Goal: Transaction & Acquisition: Purchase product/service

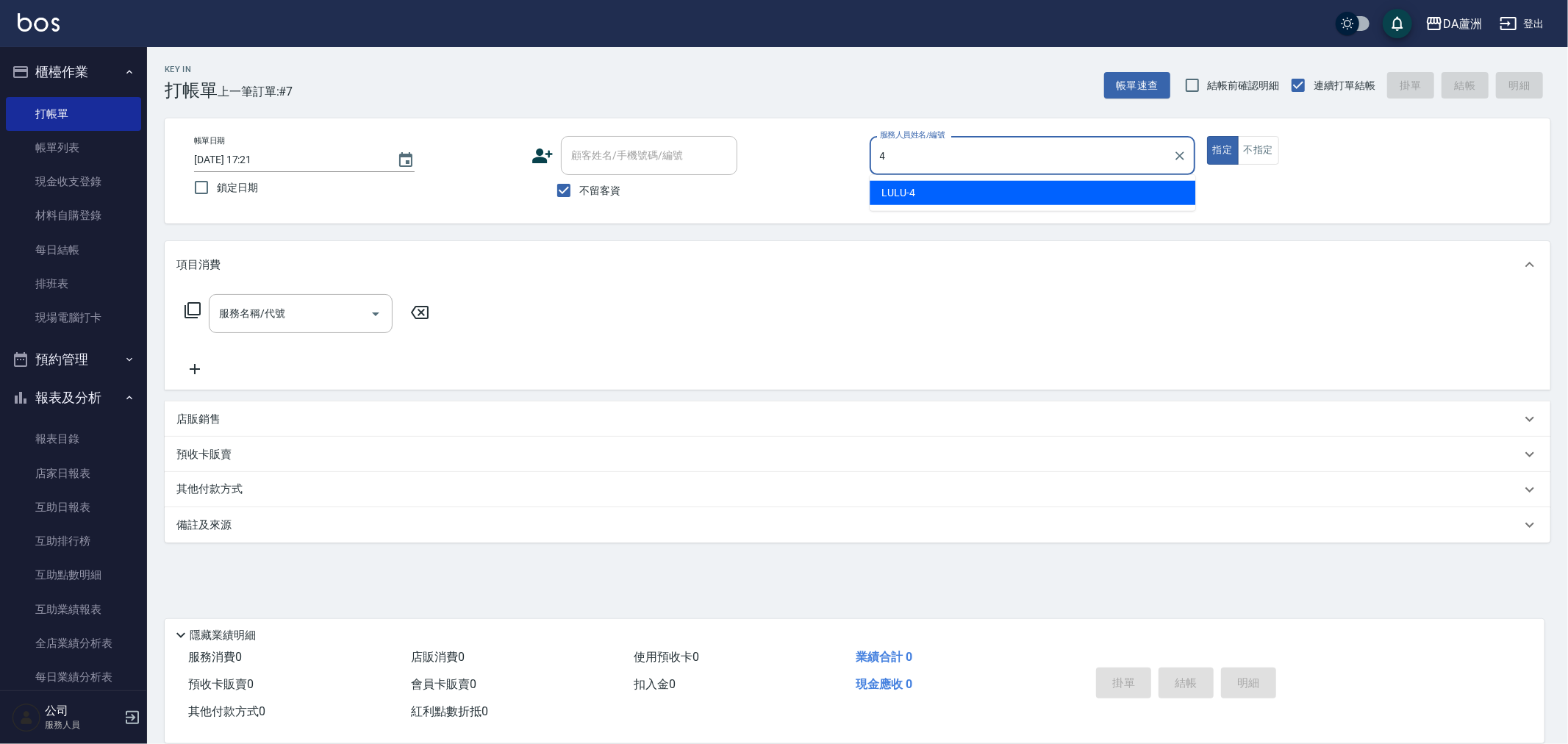
type input "LULU-4"
type button "true"
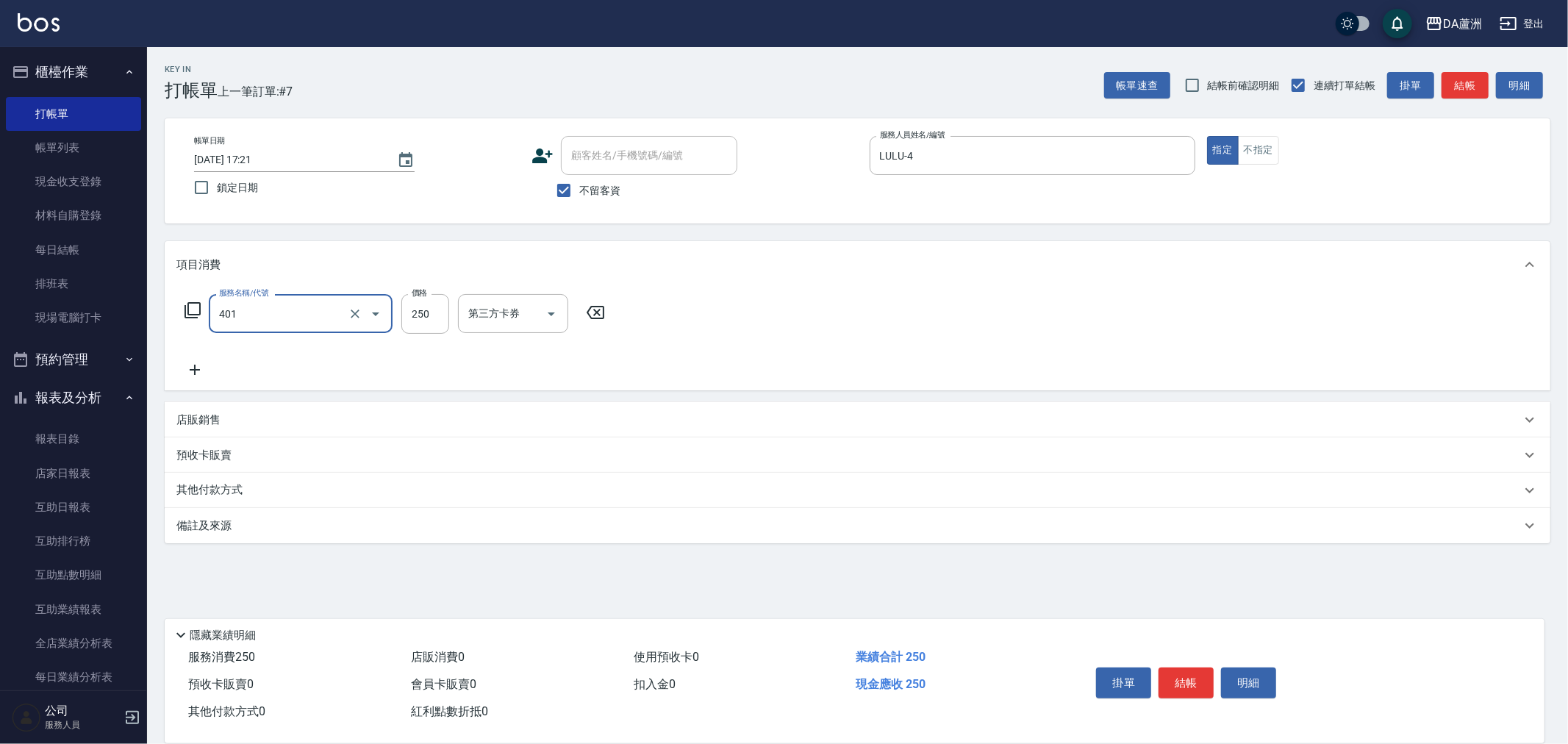
type input "剪髮(401)"
type input "100"
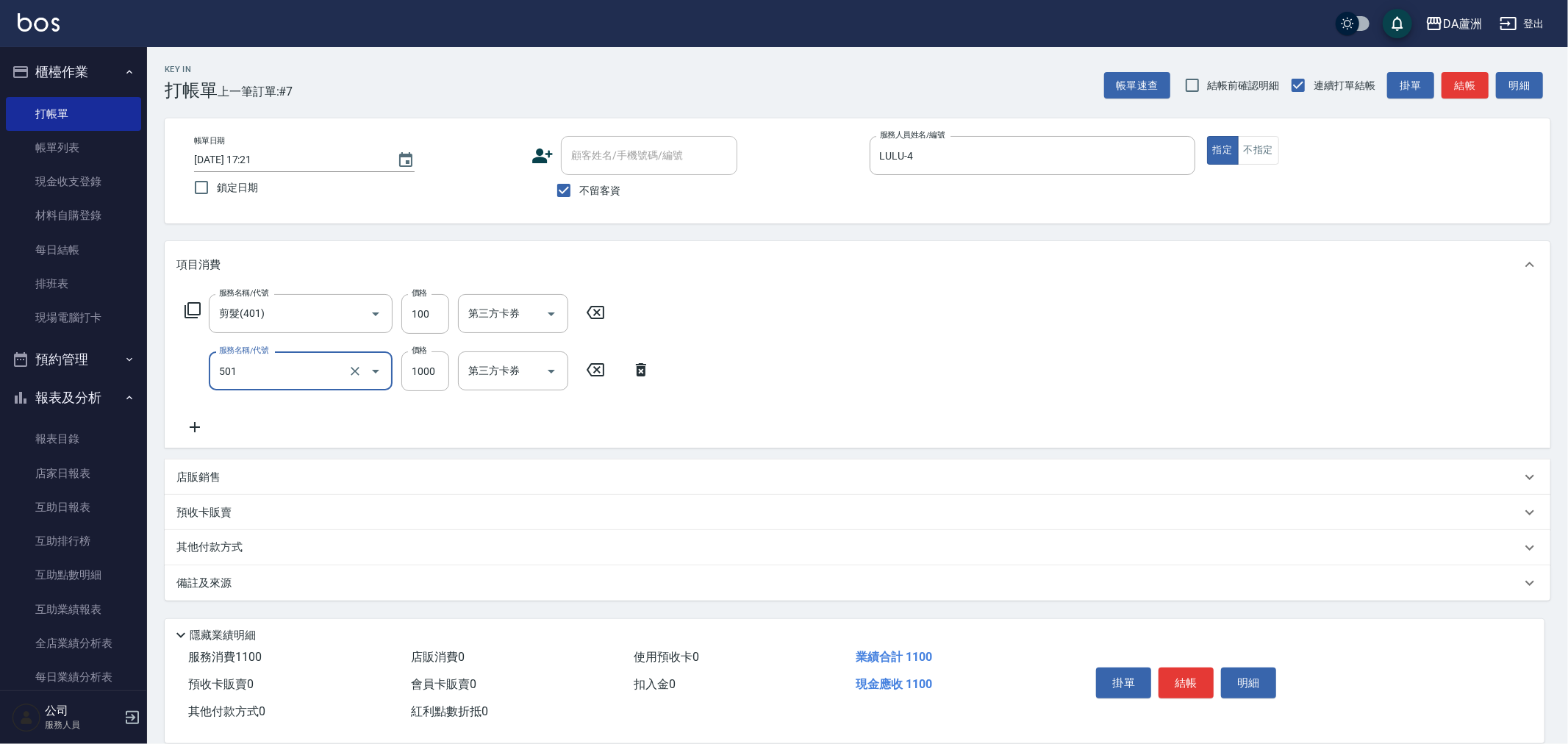
type input "染髮(501)"
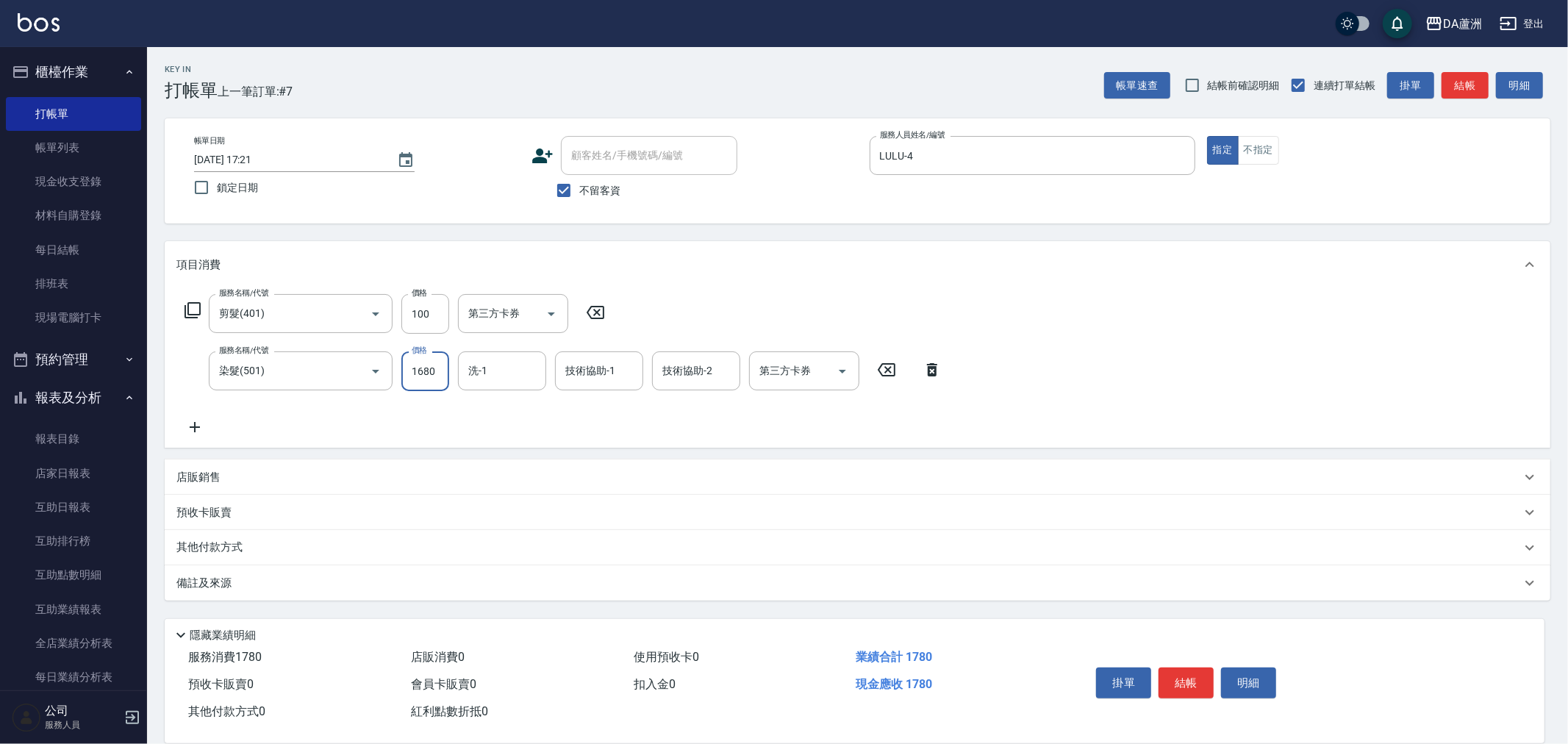
type input "1680"
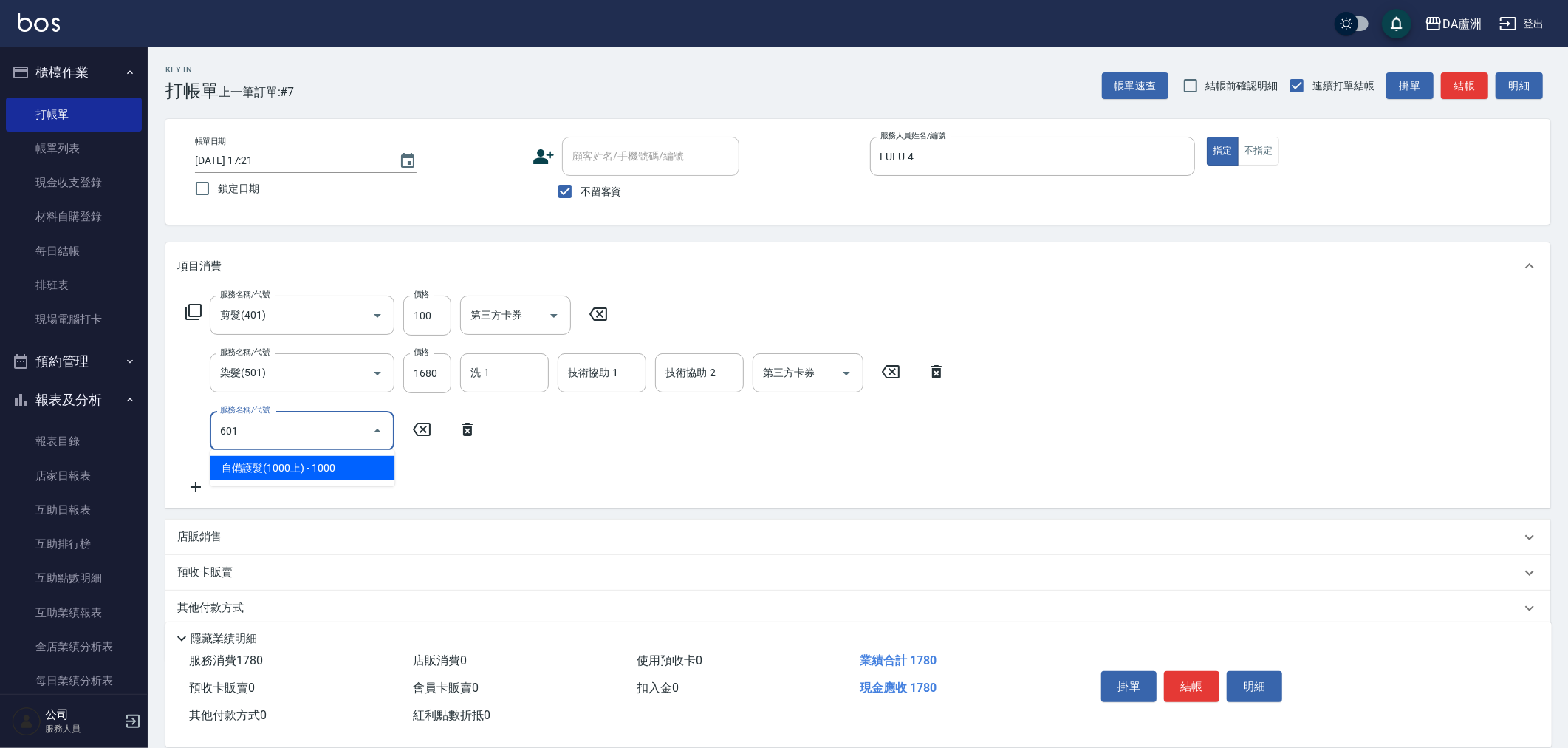
type input "自備護髮(1000上)(601)"
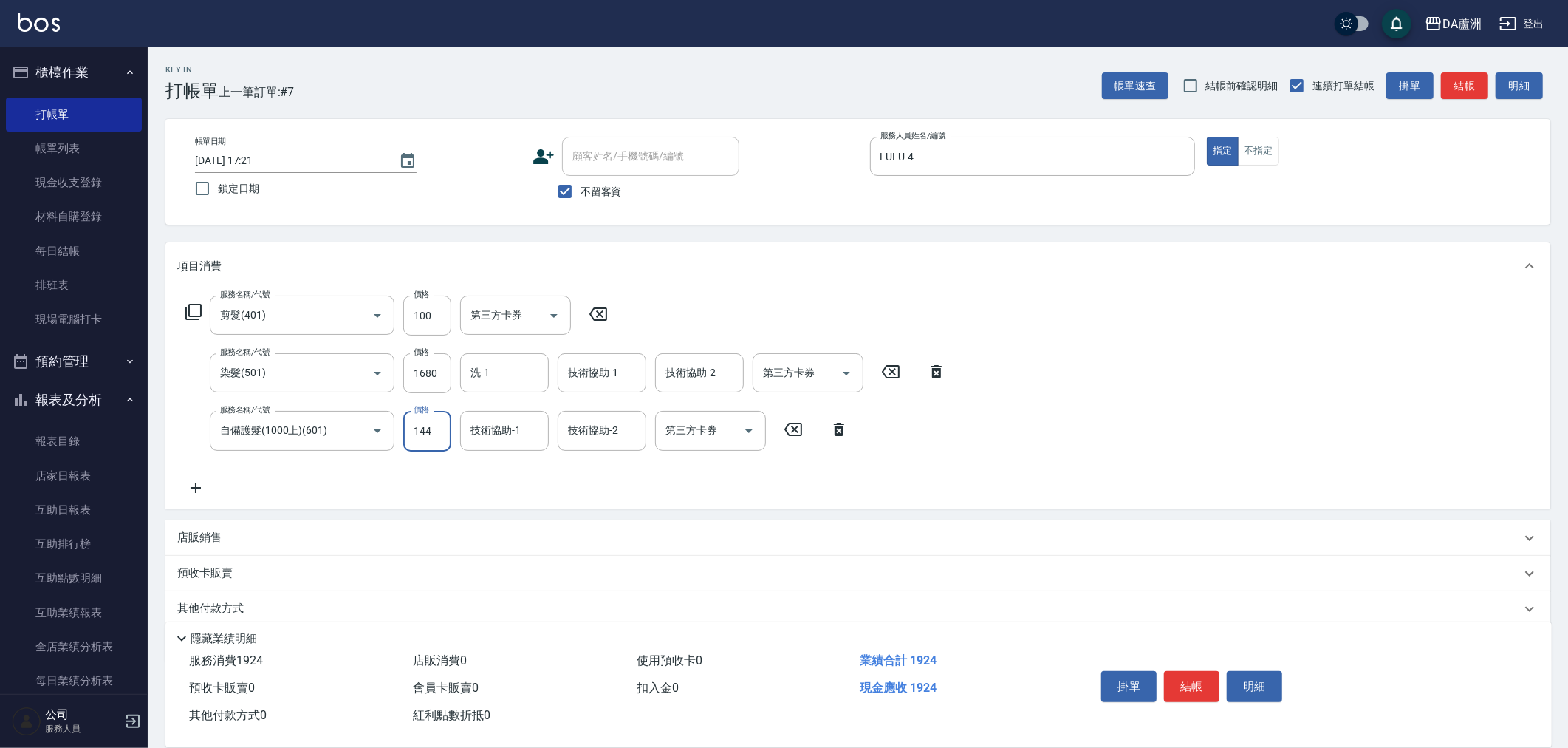
type input "1440"
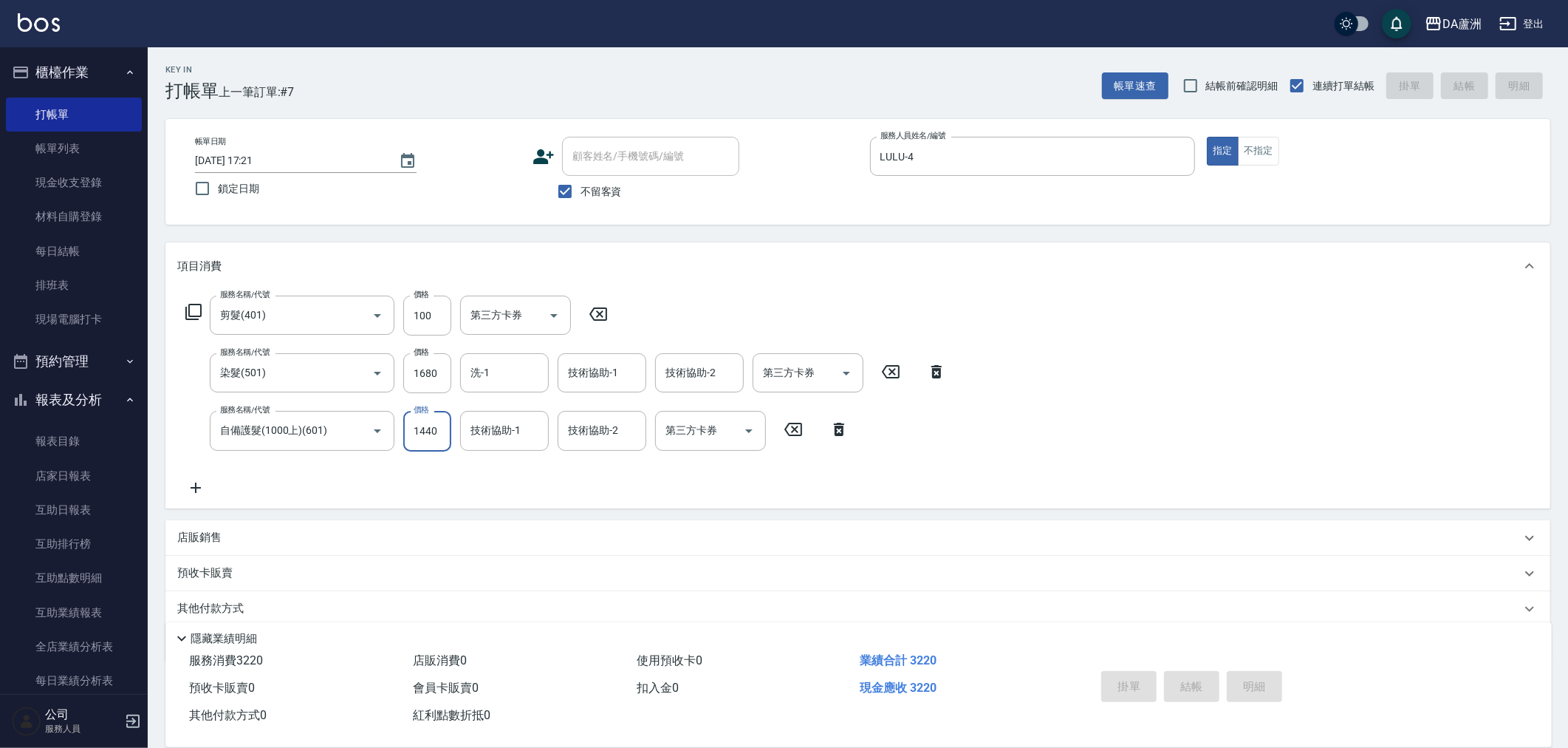
type input "[DATE] 19:21"
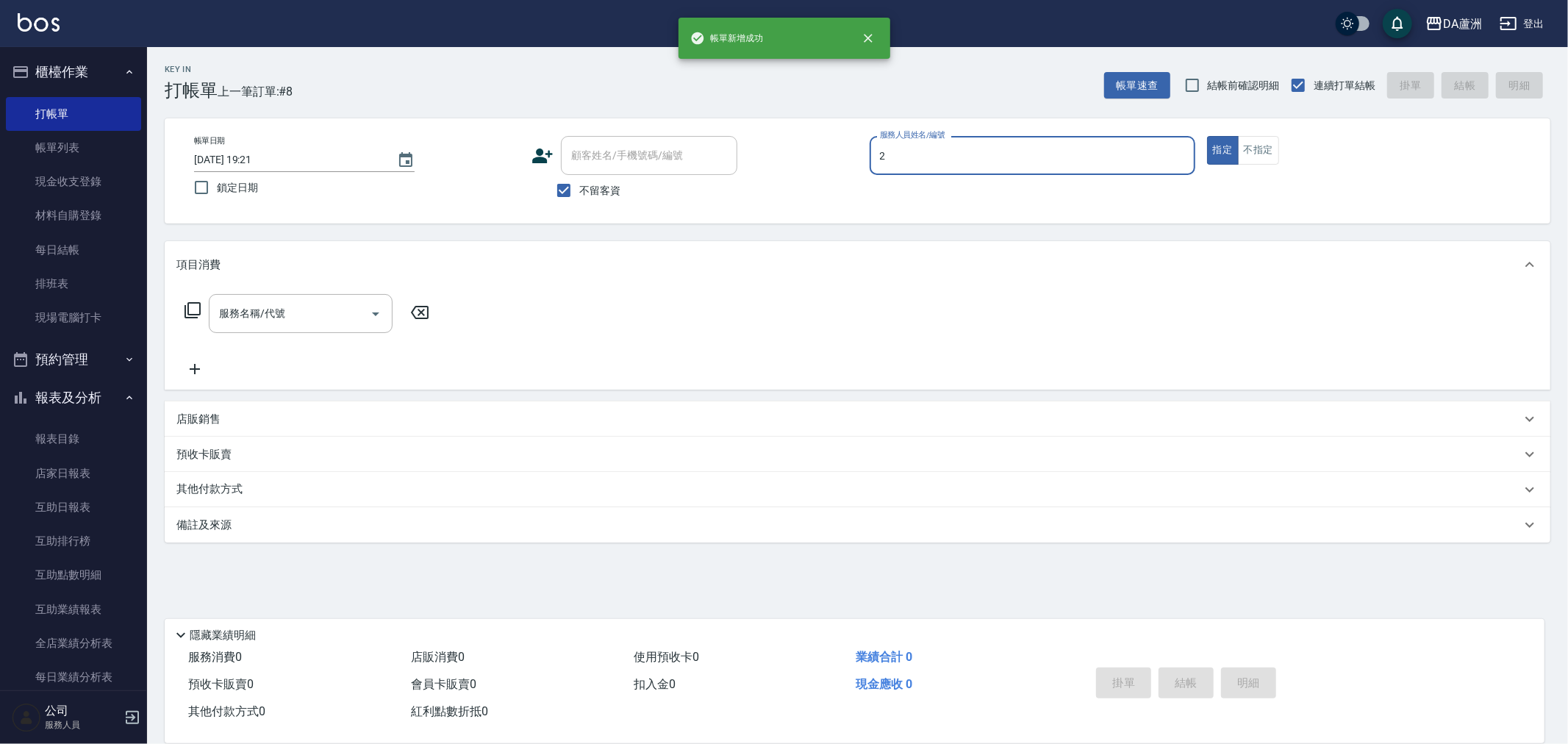
type input "CHI CHI-2"
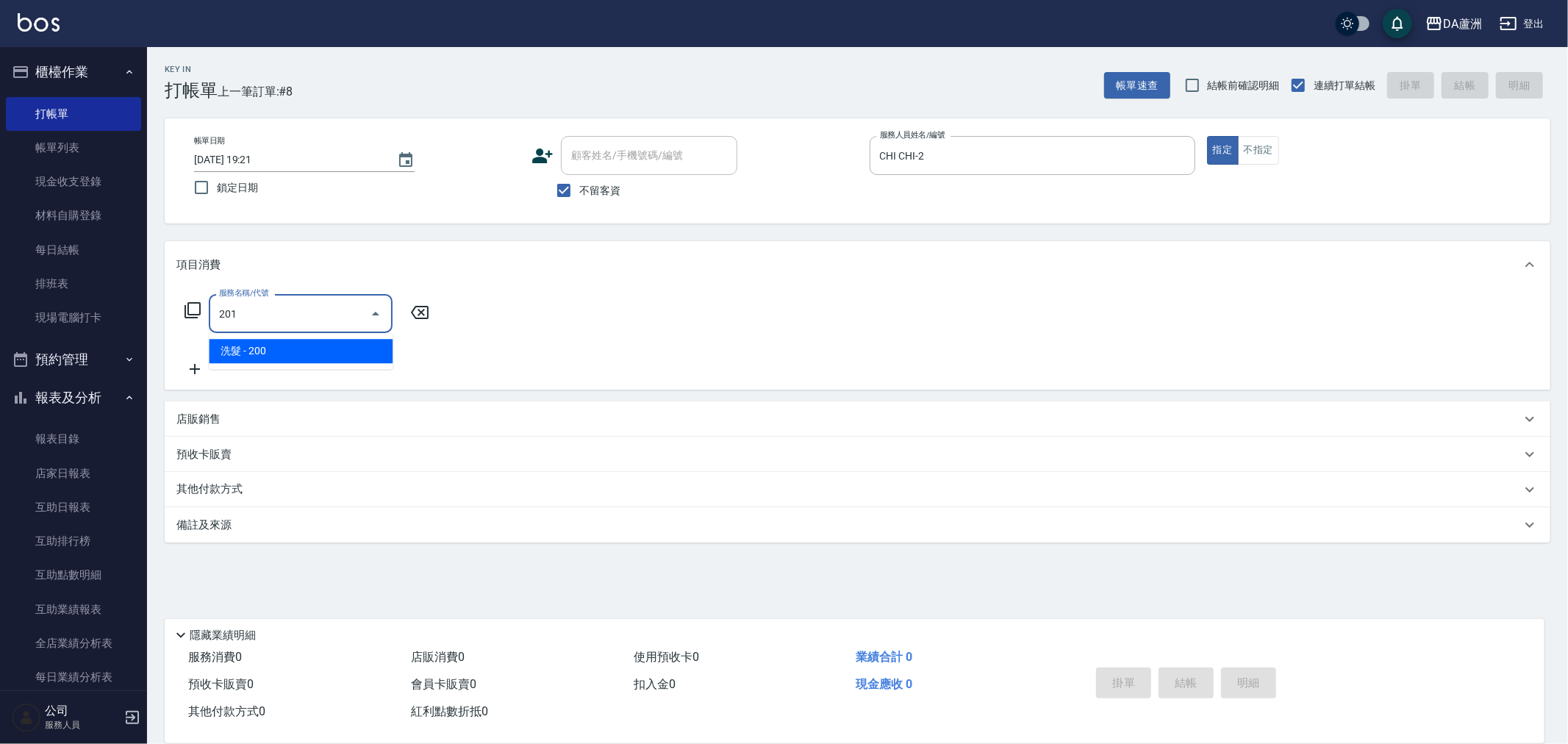
type input "洗髮(201)"
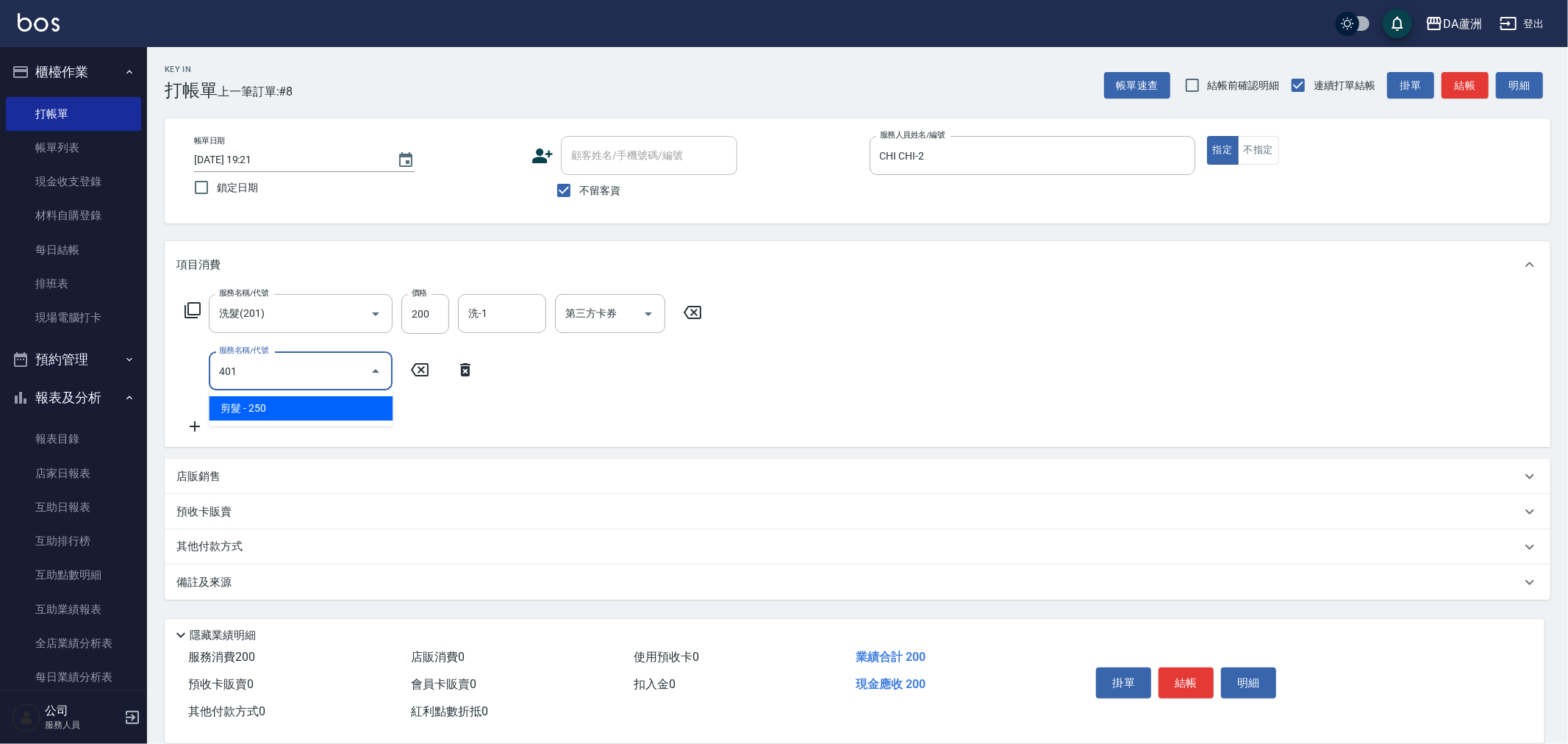
type input "剪髮(401)"
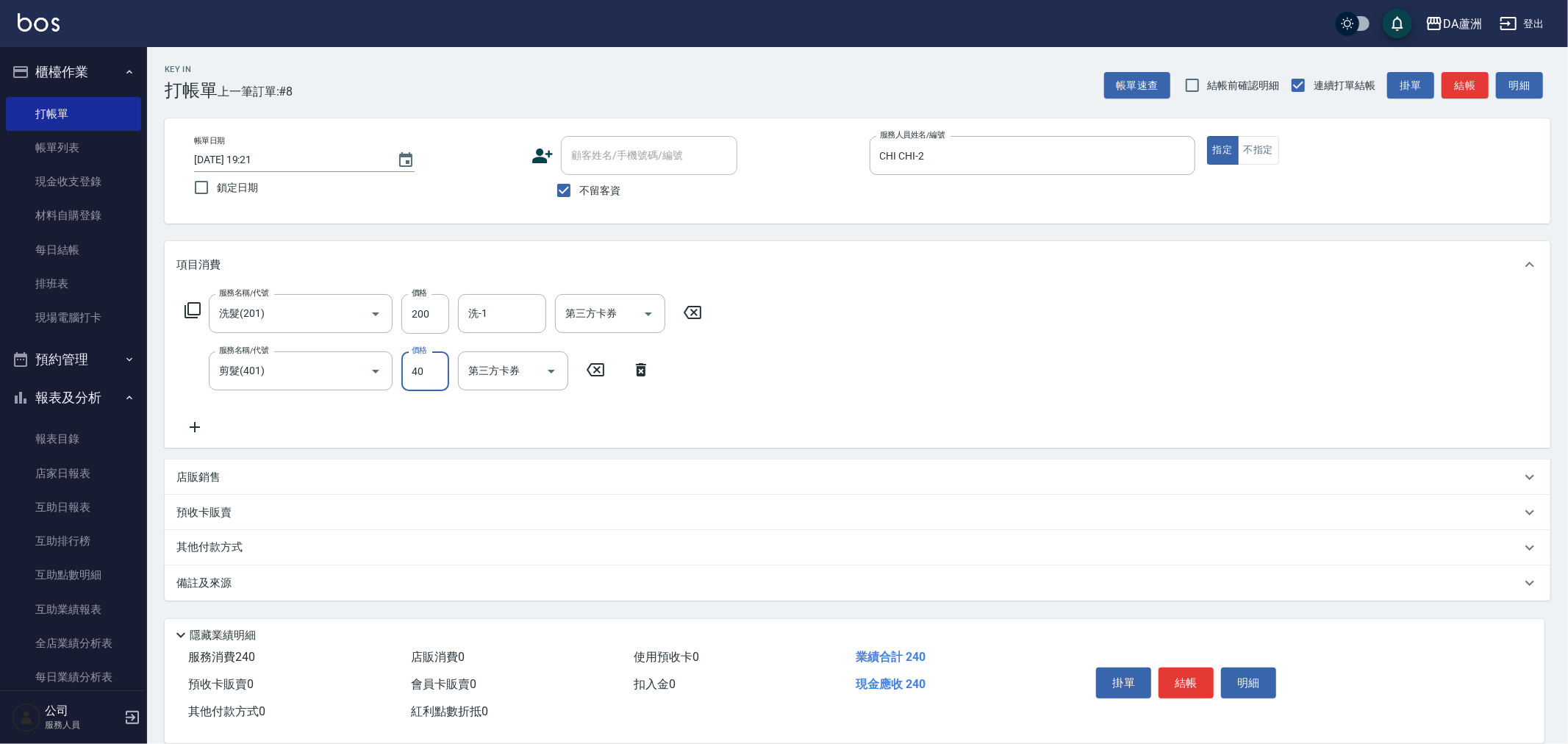
type input "400"
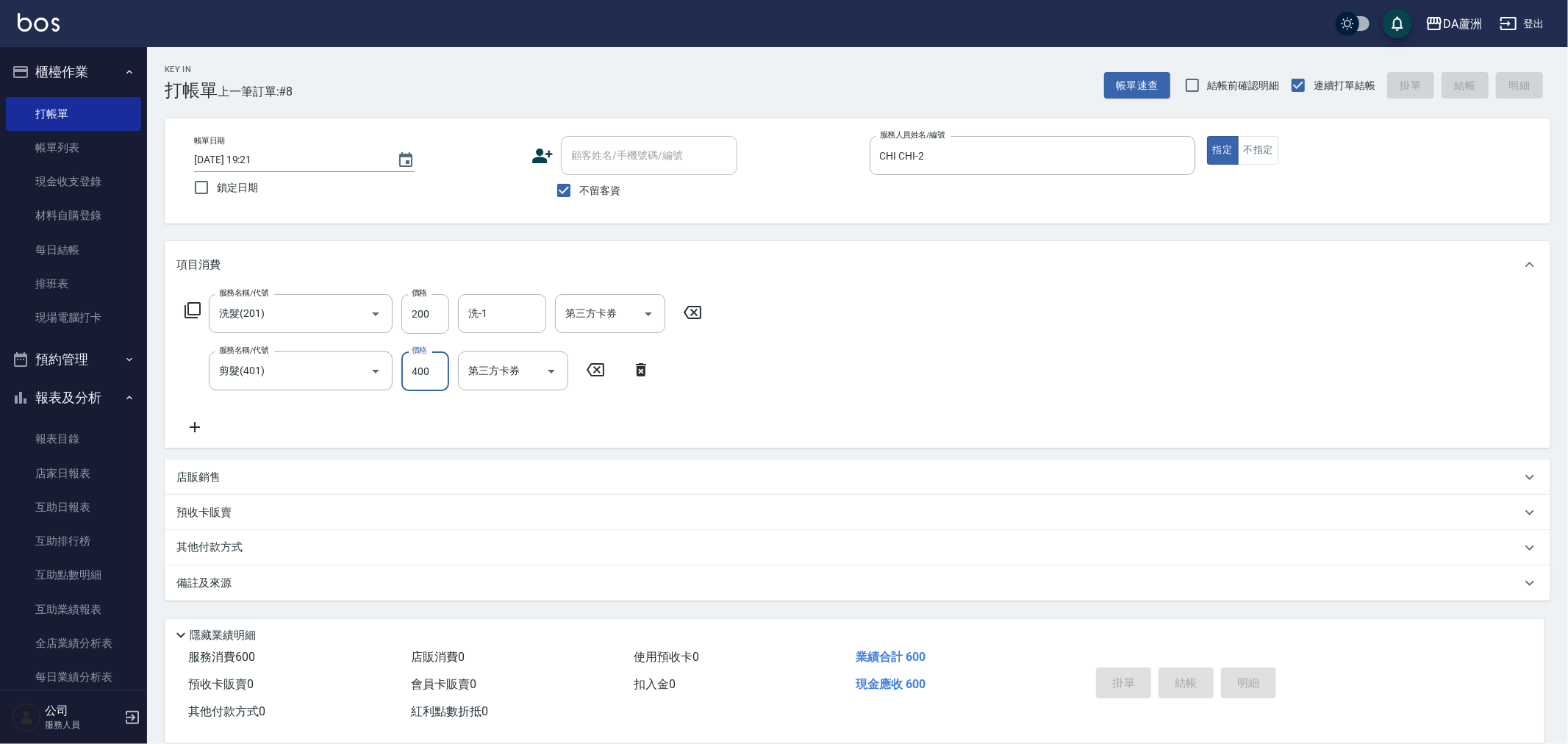
type input "[DATE] 19:22"
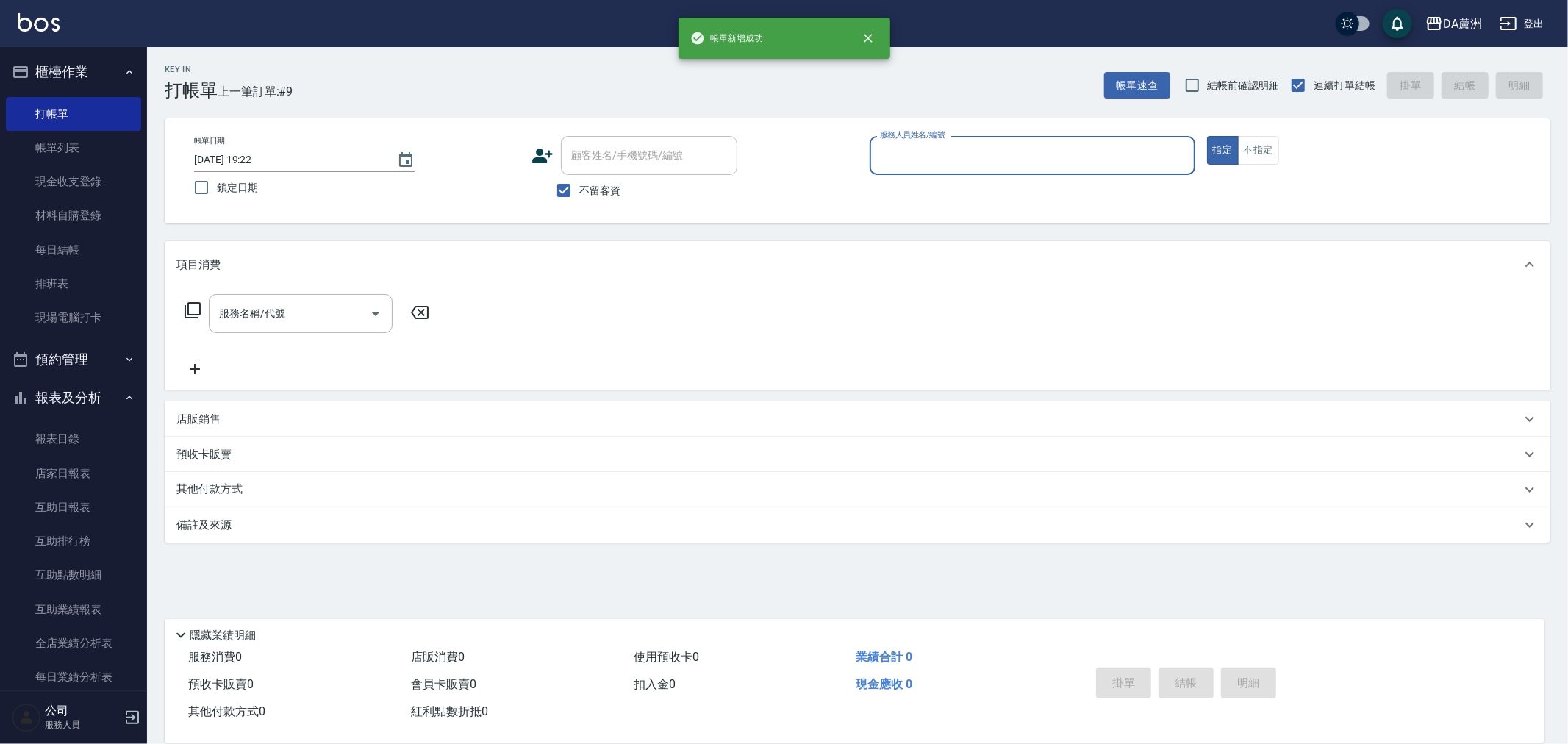
click at [248, 490] on p "其他付款方式" at bounding box center [213, 489] width 73 height 17
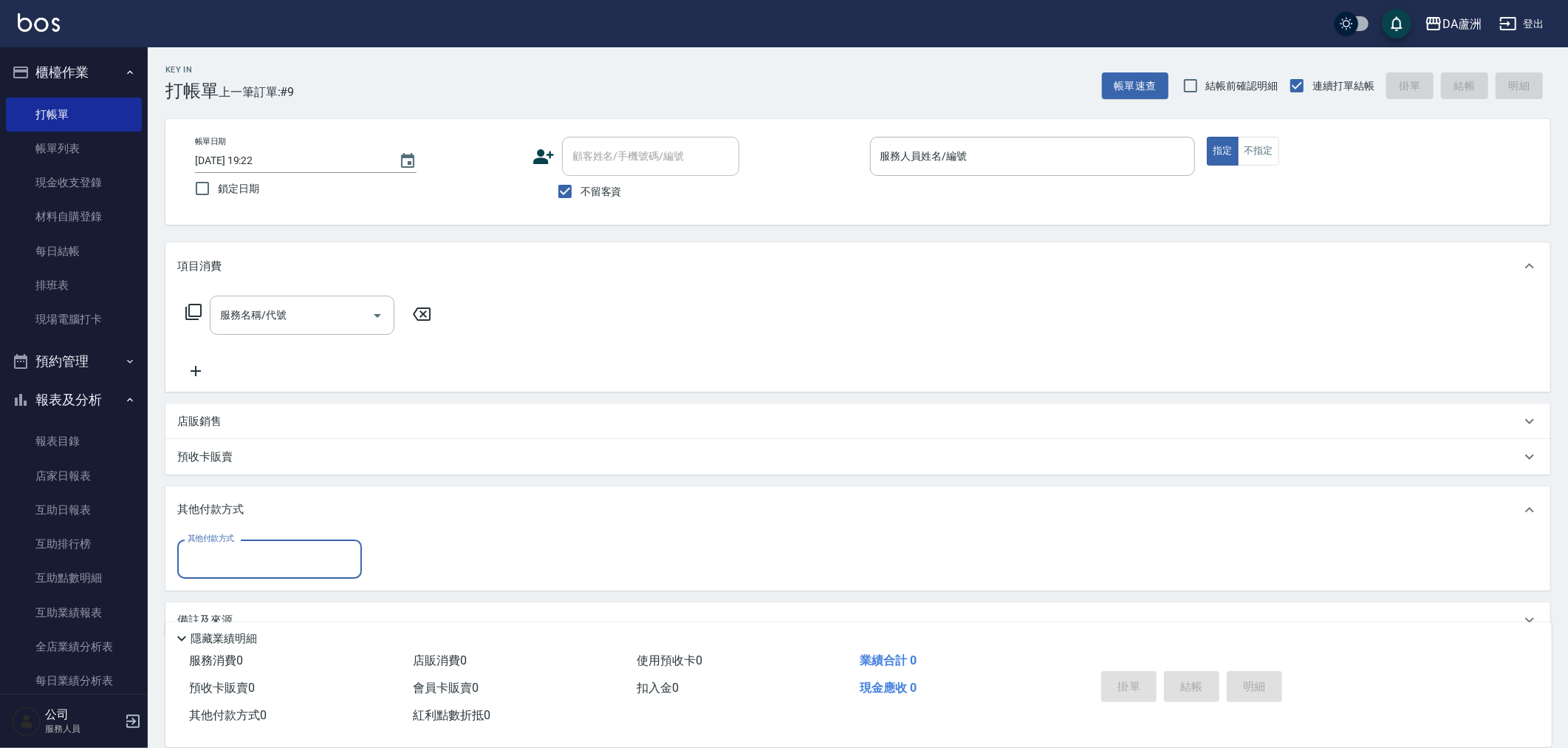
click at [244, 430] on div "店販銷售" at bounding box center [858, 421] width 1385 height 36
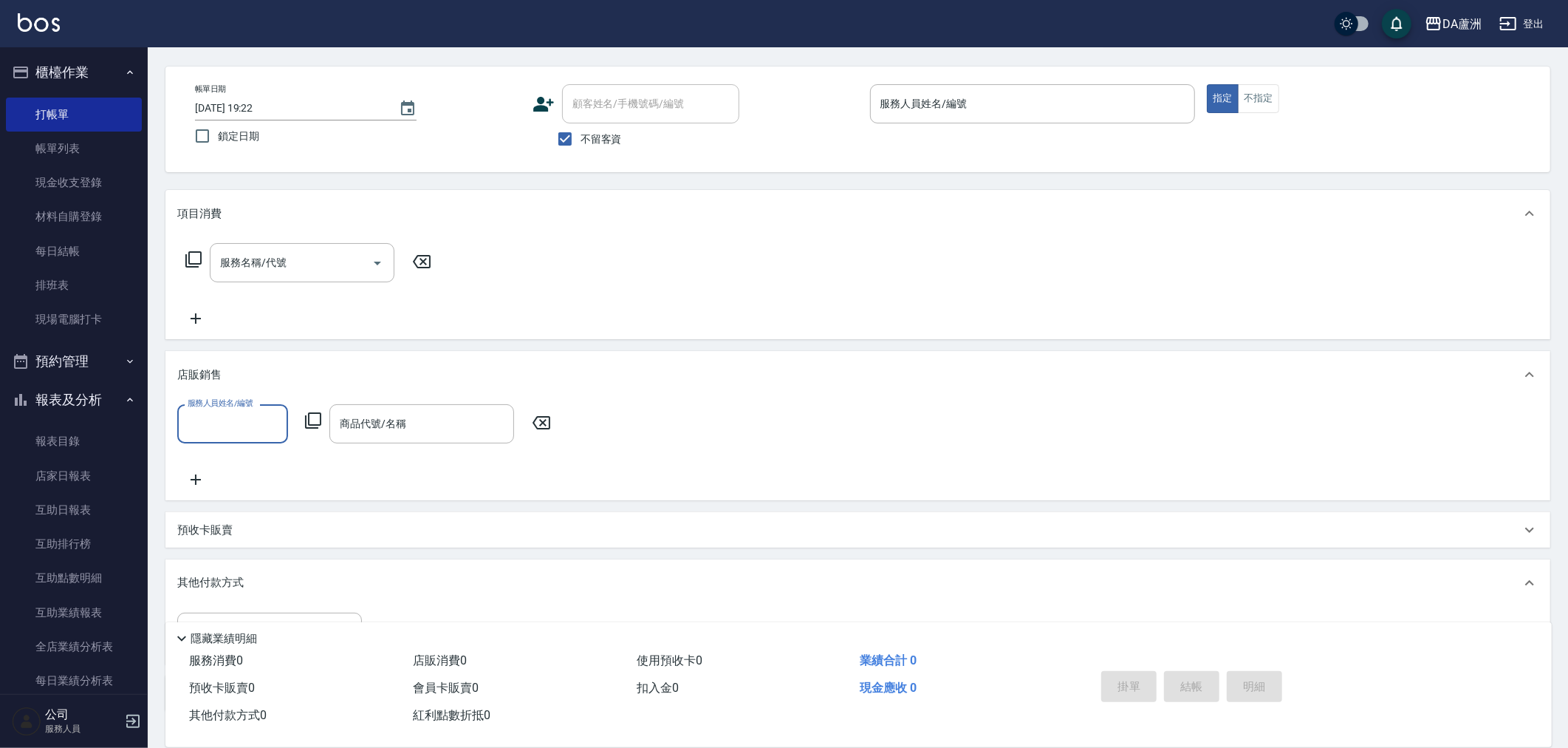
scroll to position [82, 0]
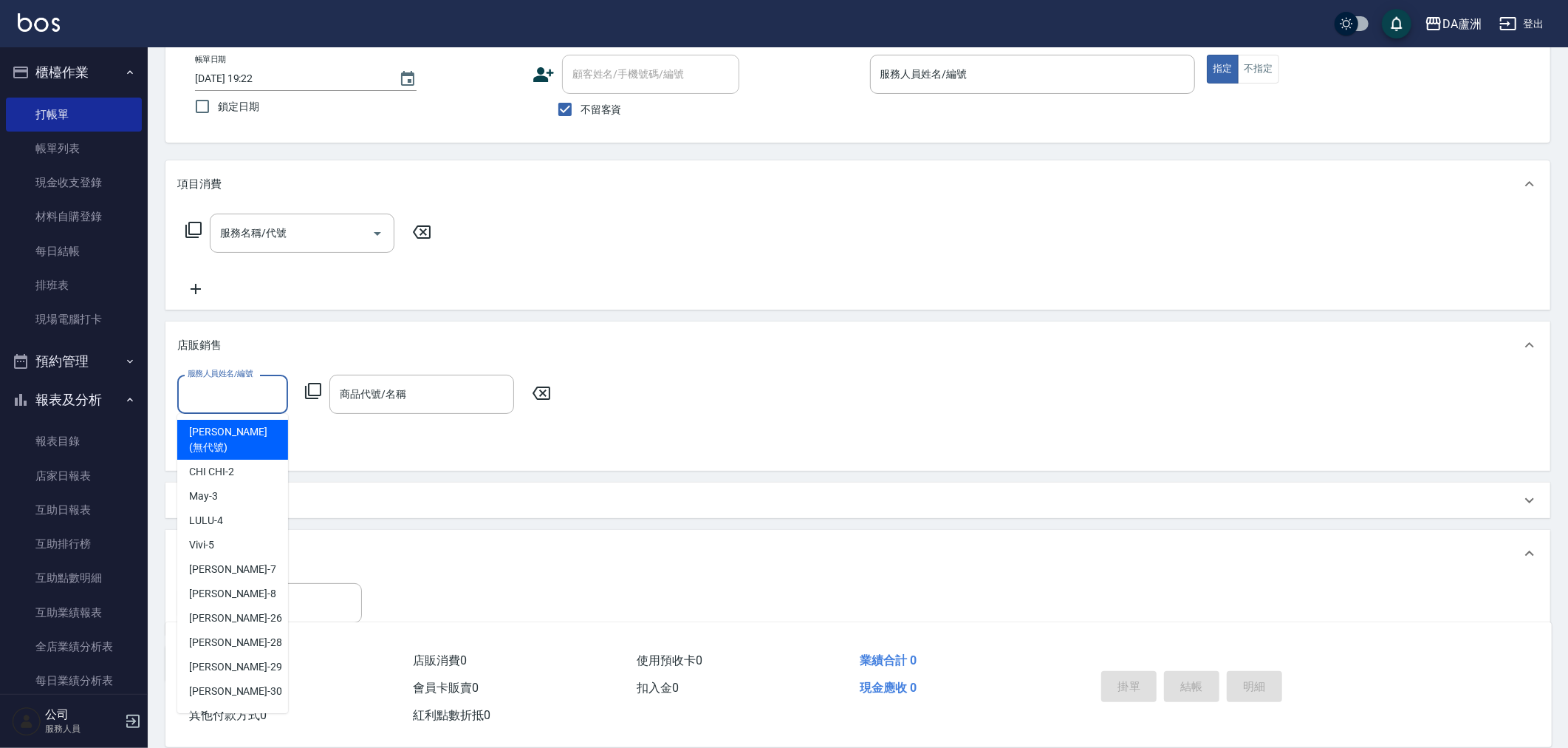
click at [248, 386] on input "服務人員姓名/編號" at bounding box center [232, 394] width 98 height 26
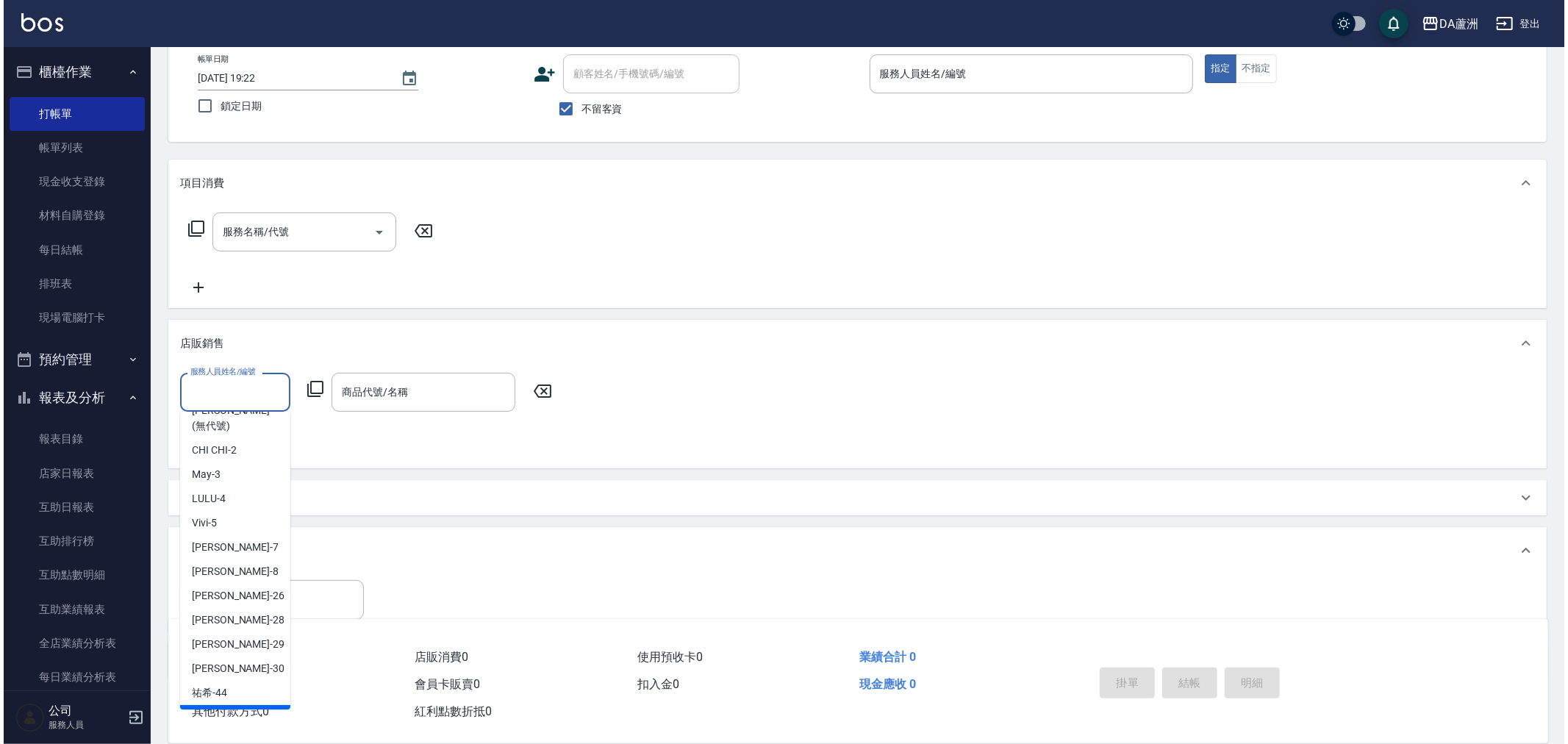
scroll to position [29, 0]
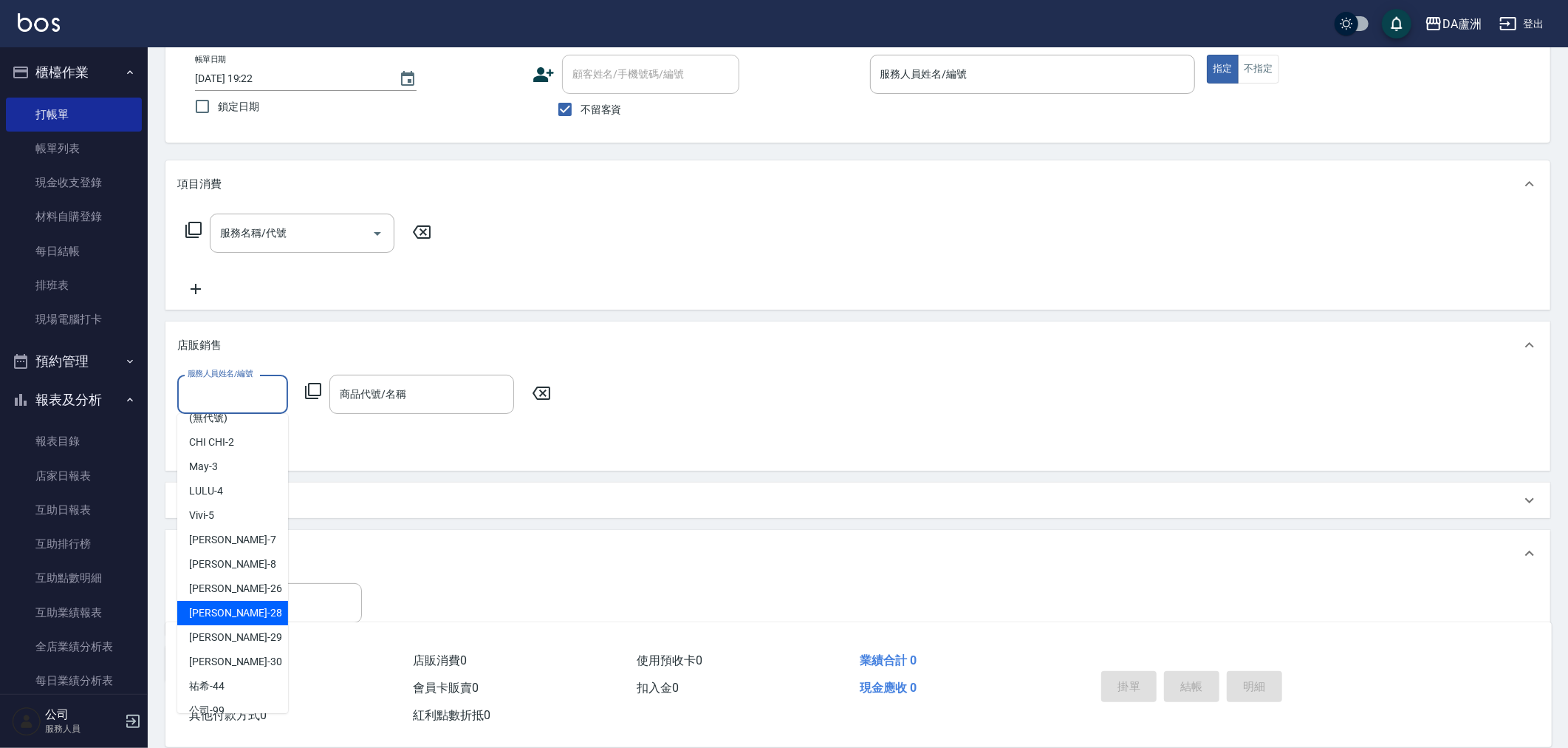
click at [246, 577] on div "[PERSON_NAME] -26" at bounding box center [233, 589] width 111 height 25
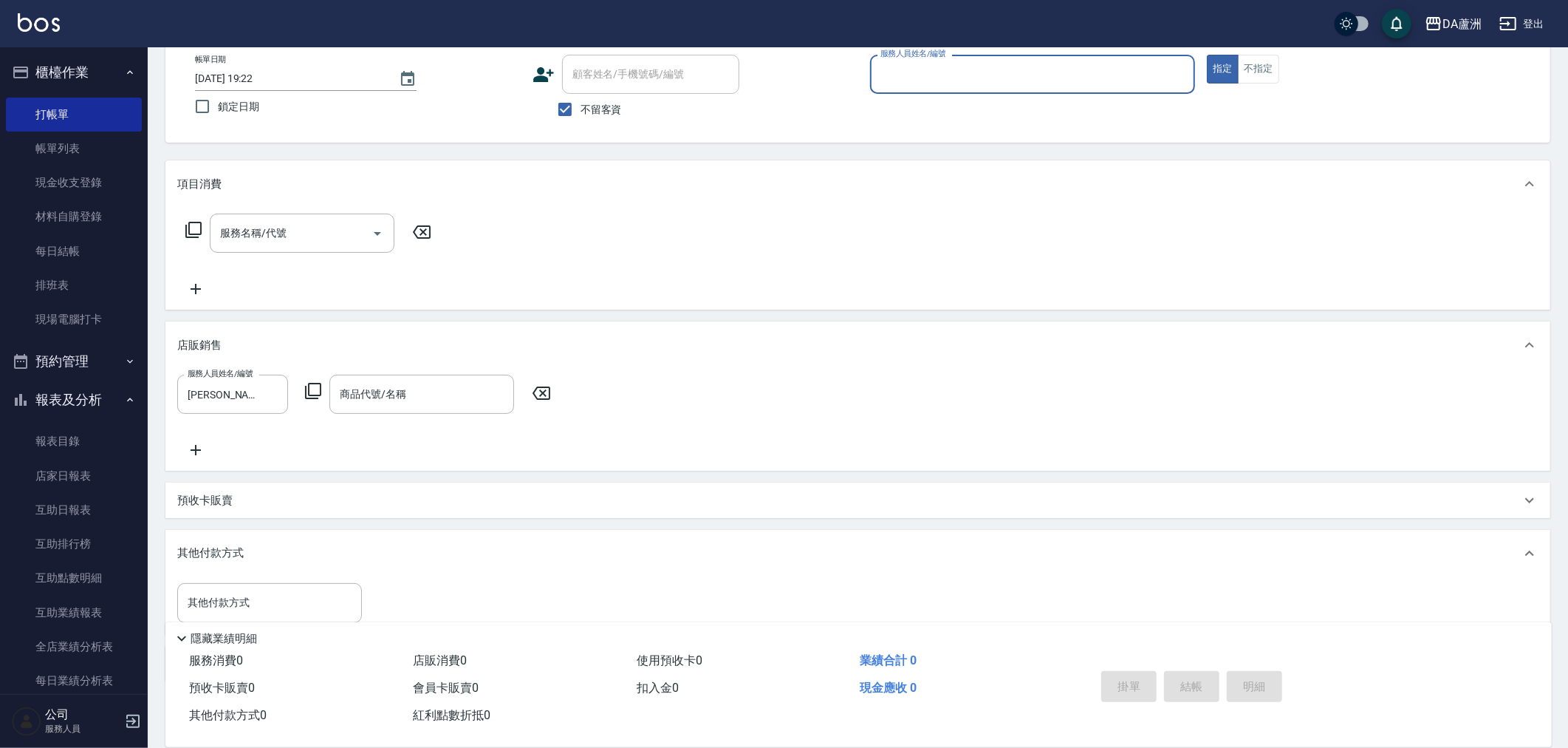
type input "[PERSON_NAME]-26"
click at [305, 381] on div "服務人員姓名/編號 [PERSON_NAME]-26 服務人員姓名/編號 商品代號/名稱 商品代號/名稱" at bounding box center [369, 393] width 383 height 39
click at [307, 386] on icon at bounding box center [313, 391] width 17 height 17
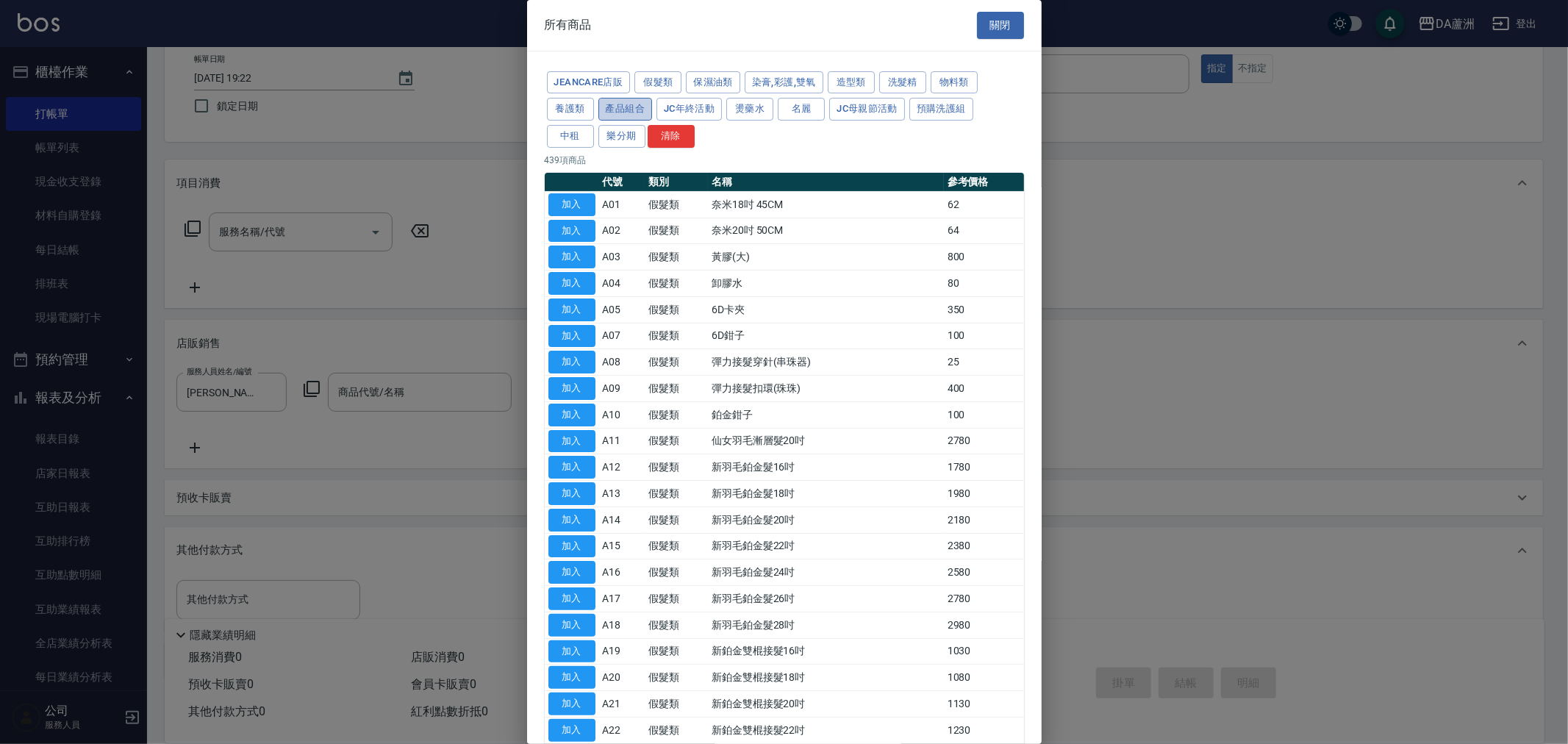
click at [611, 108] on button "產品組合" at bounding box center [625, 109] width 54 height 23
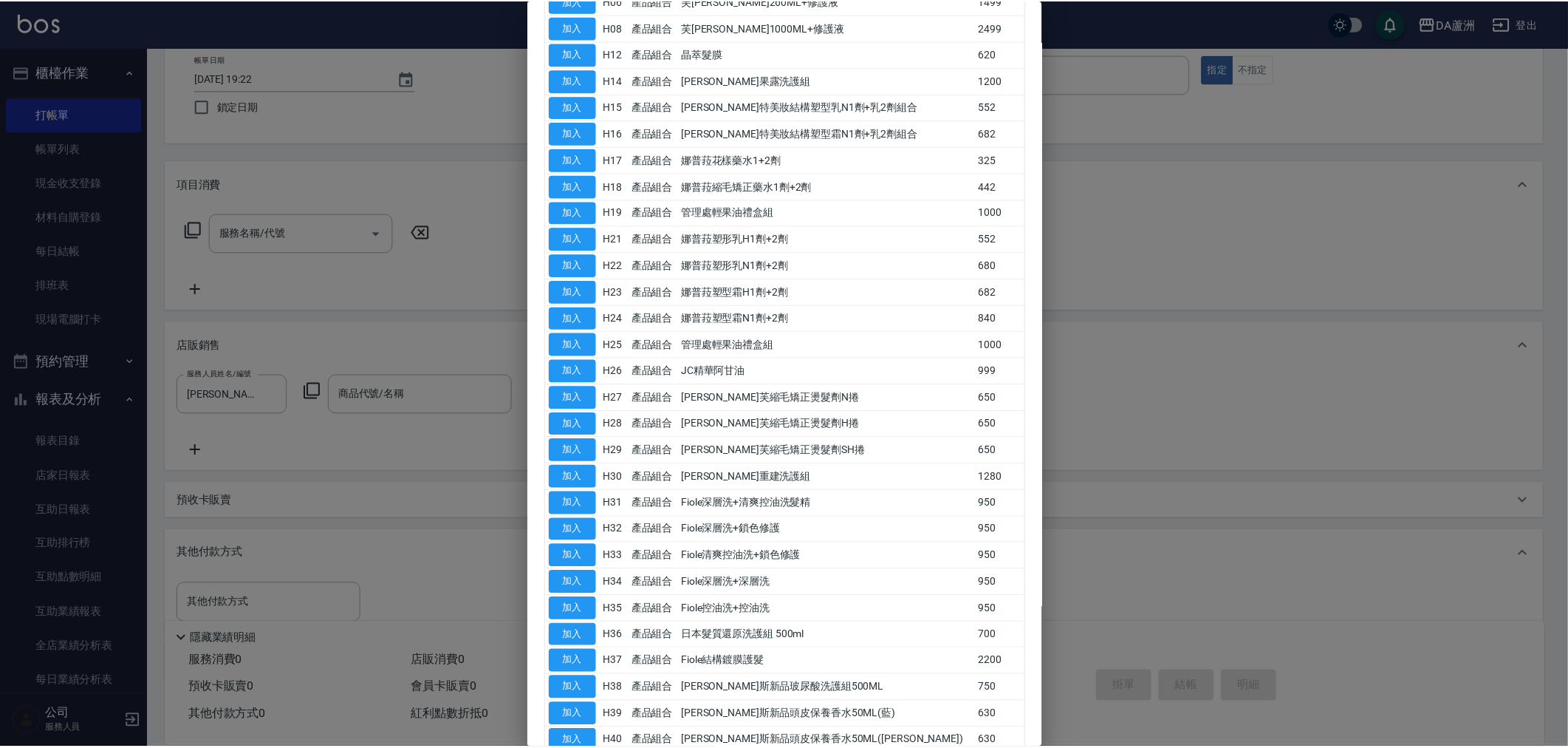
scroll to position [505, 0]
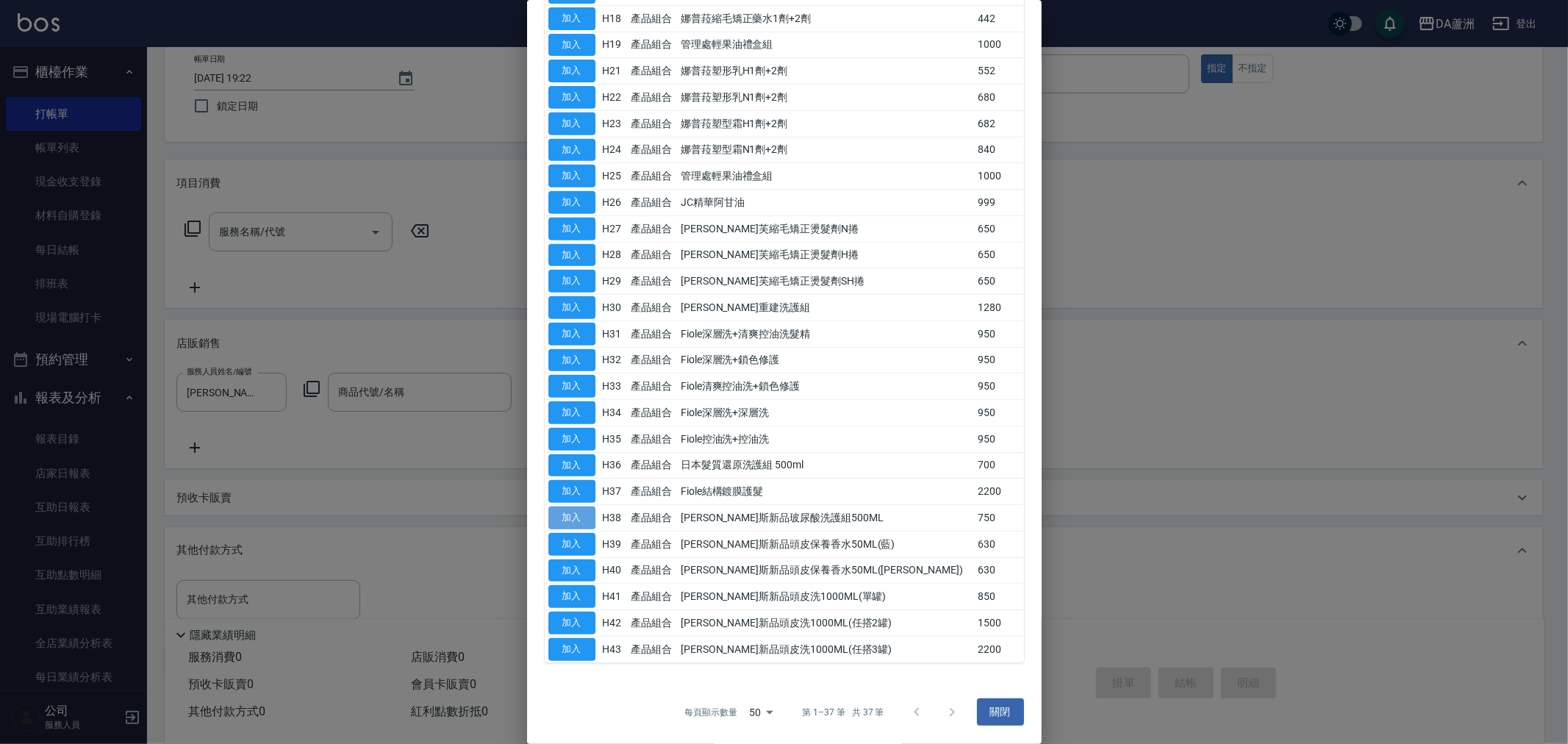
click at [591, 523] on button "加入" at bounding box center [572, 518] width 47 height 23
type input "[PERSON_NAME]斯新品玻尿酸洗護組500ML"
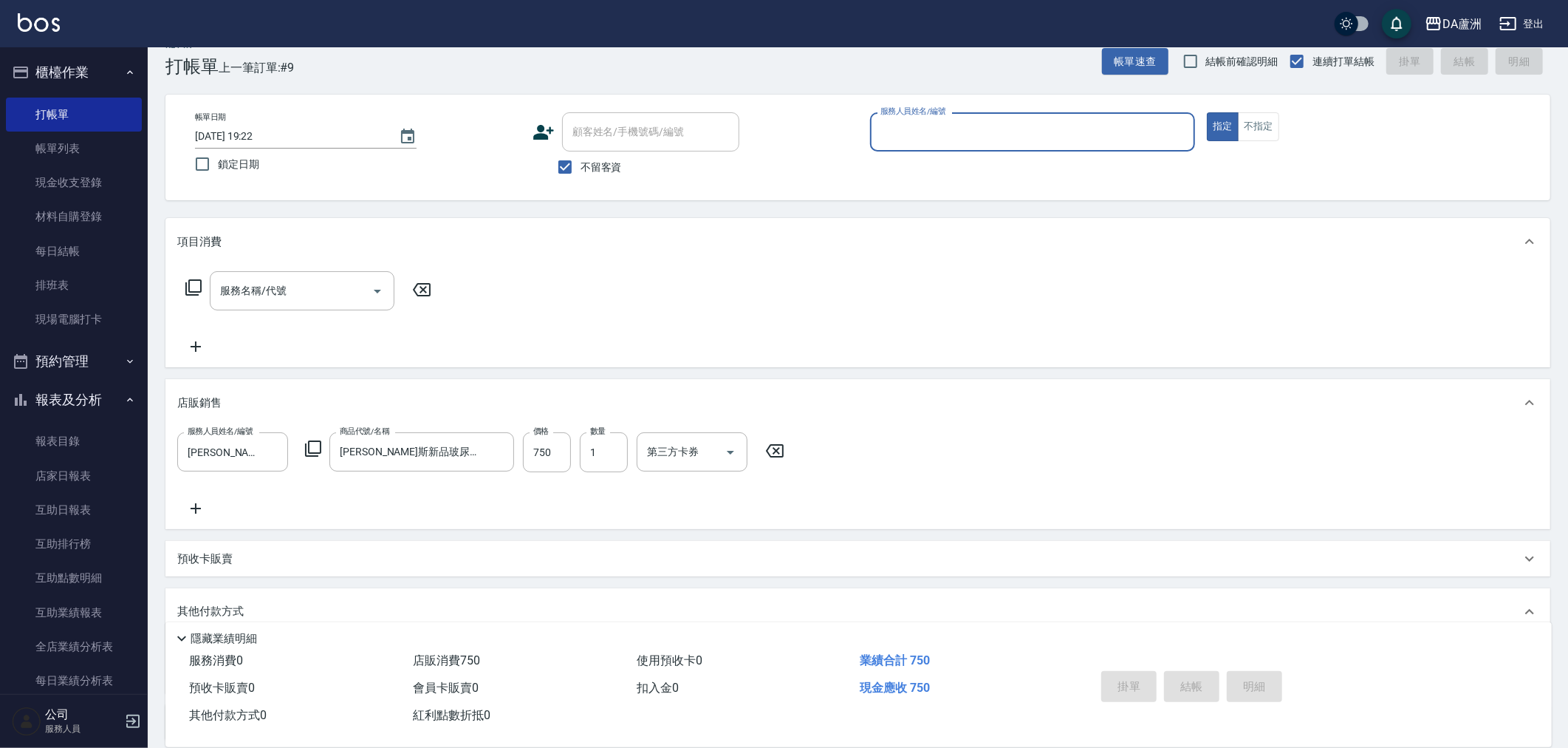
scroll to position [0, 0]
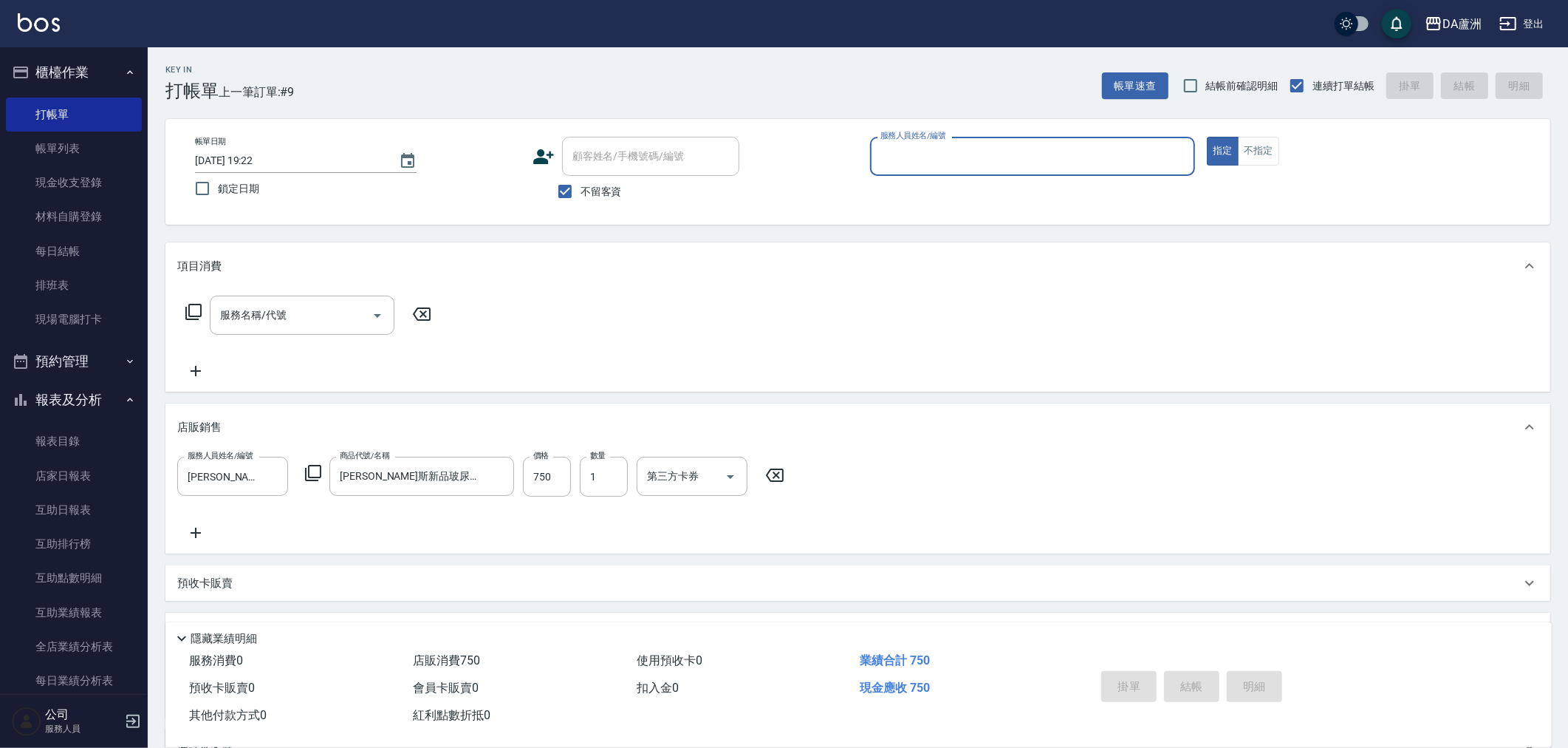
click at [1018, 168] on input "服務人員姓名/編號" at bounding box center [1033, 156] width 312 height 26
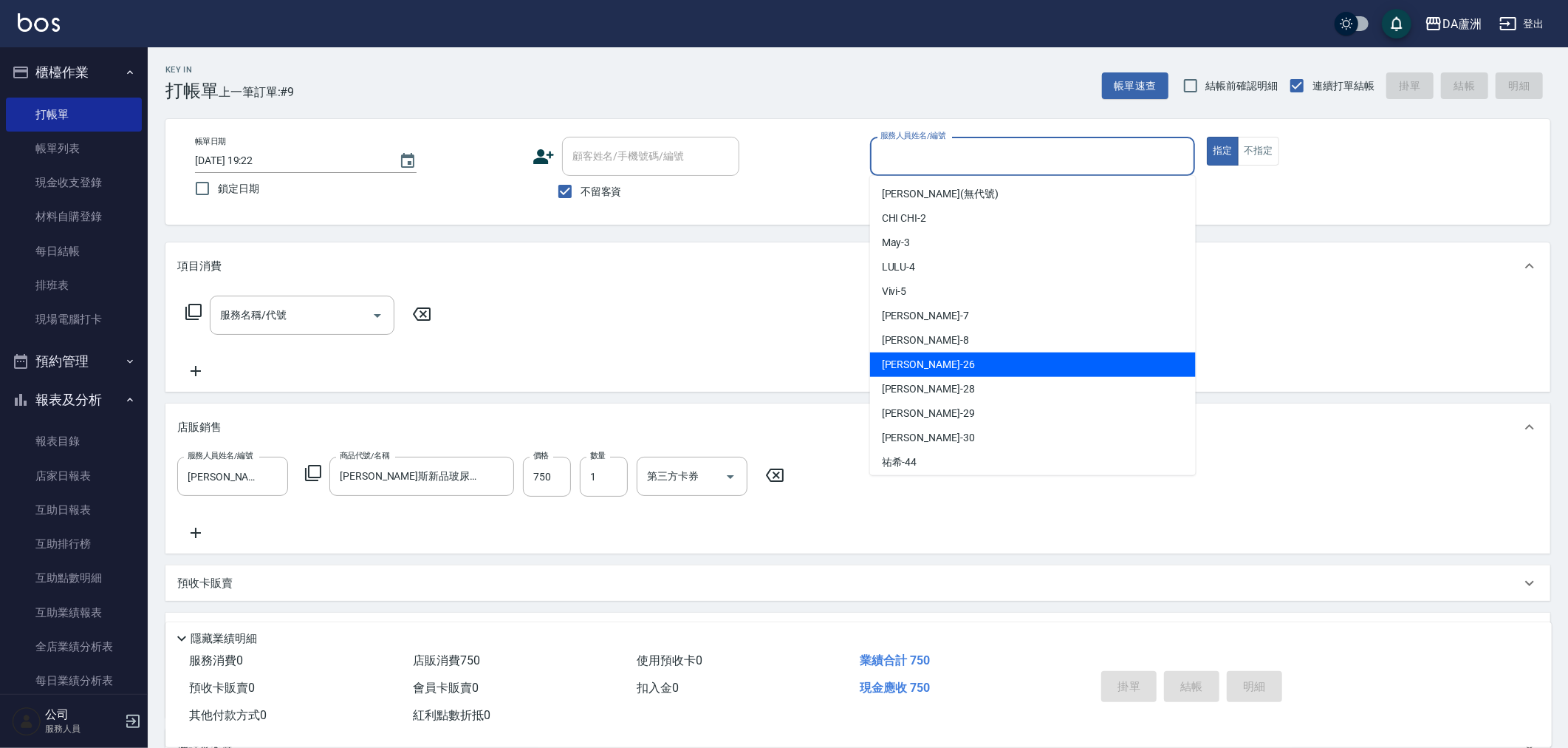
click at [937, 370] on div "[PERSON_NAME] -26" at bounding box center [1033, 365] width 326 height 25
type input "[PERSON_NAME]-26"
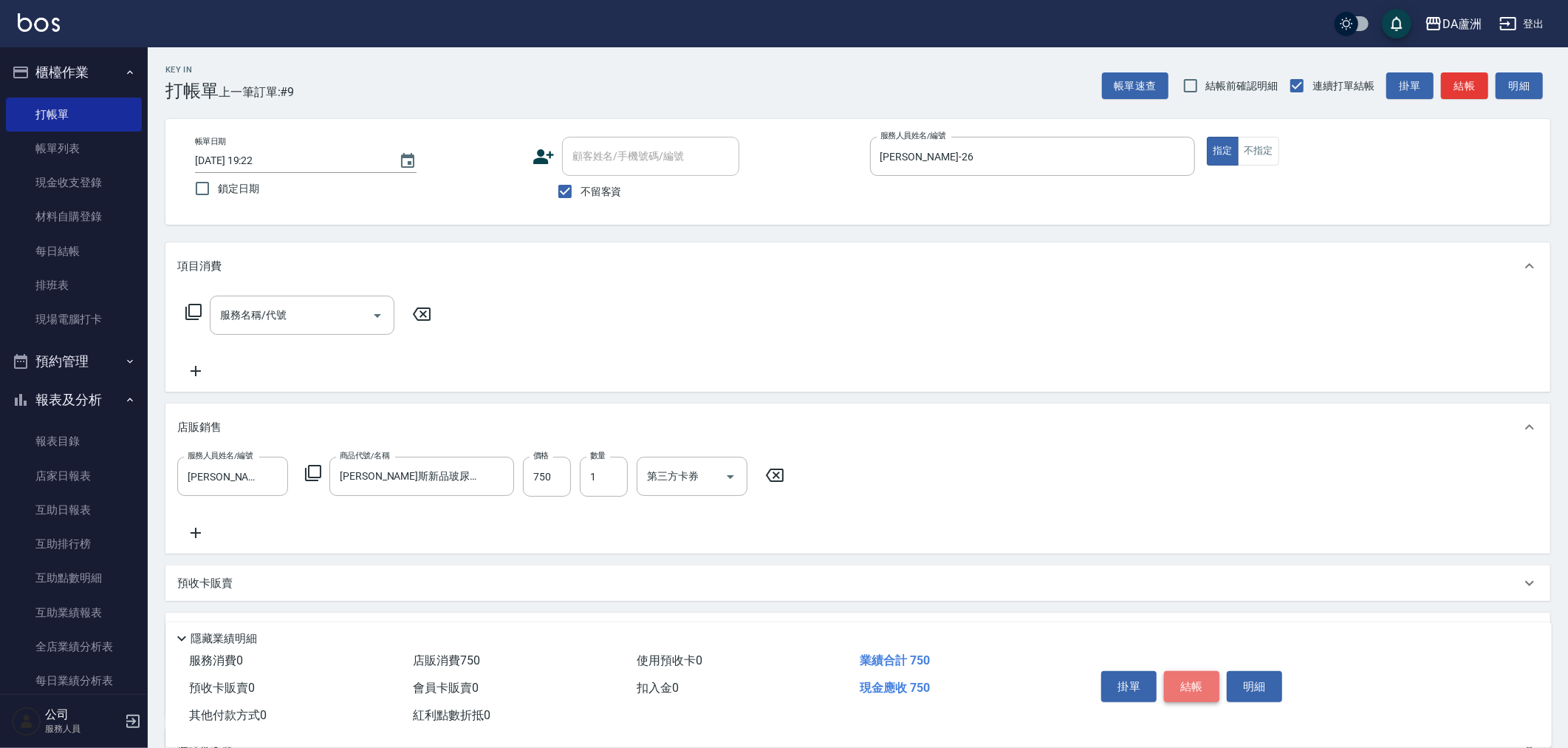
click at [1190, 680] on button "結帳" at bounding box center [1192, 686] width 55 height 31
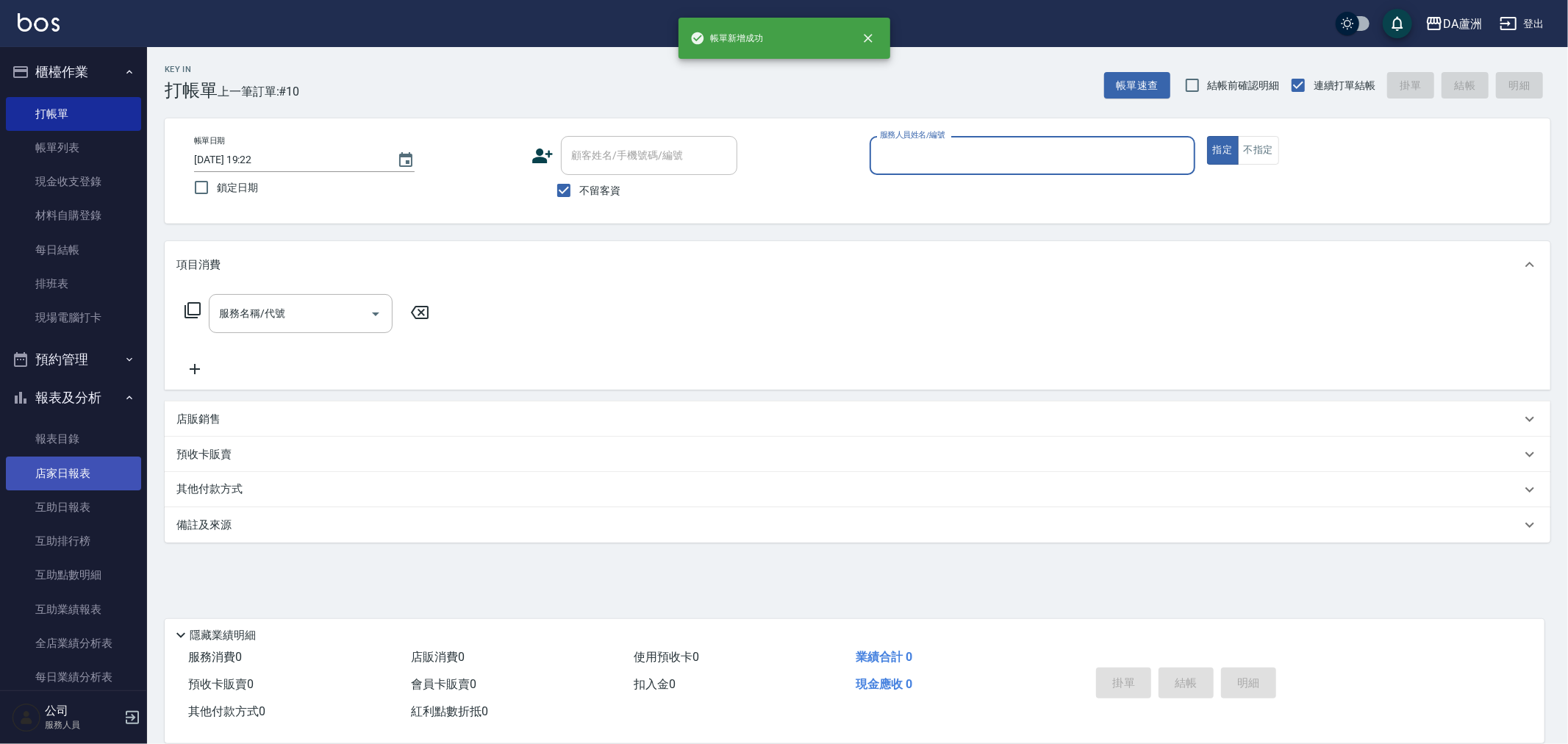
click at [81, 480] on link "店家日報表" at bounding box center [73, 473] width 135 height 34
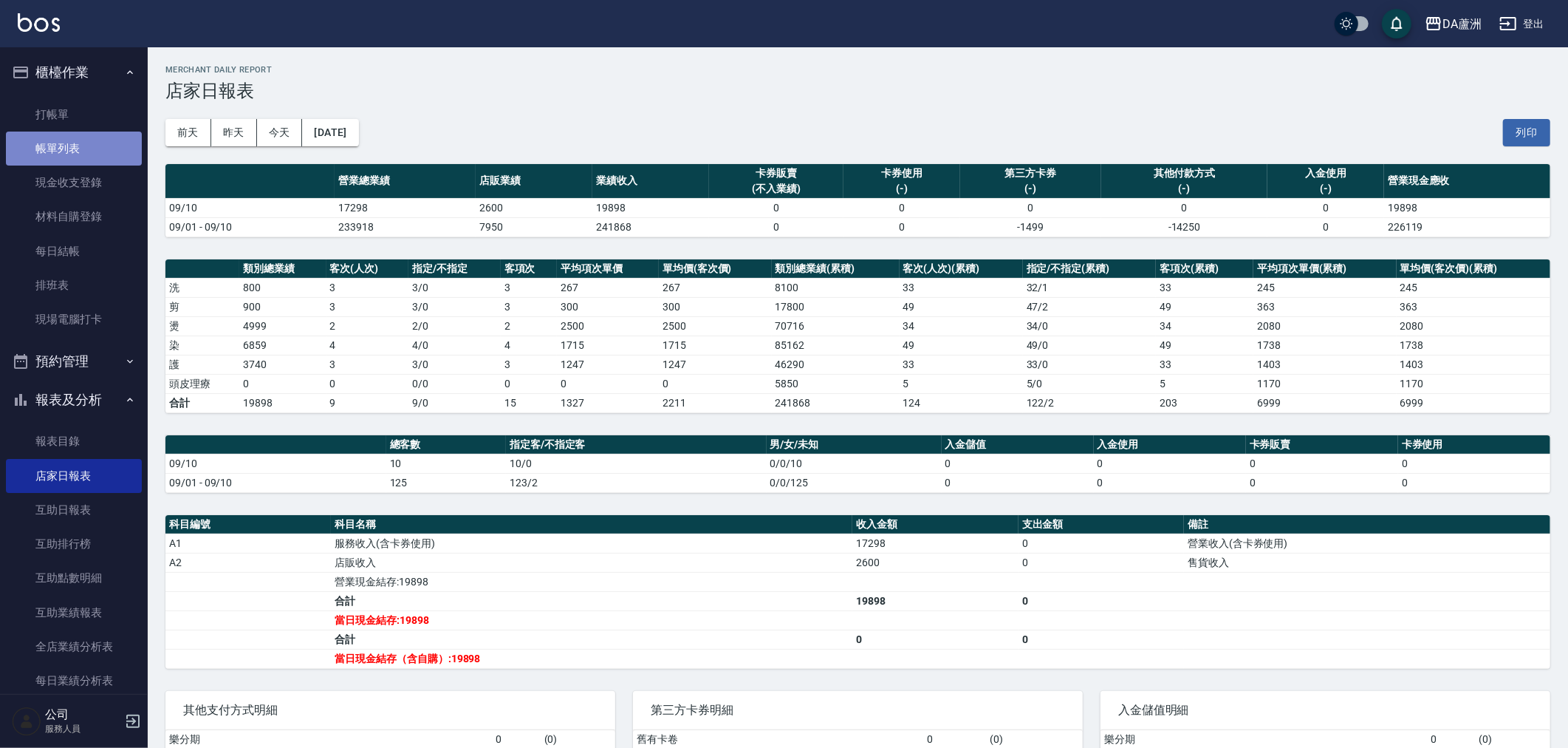
click at [93, 156] on link "帳單列表" at bounding box center [73, 148] width 136 height 34
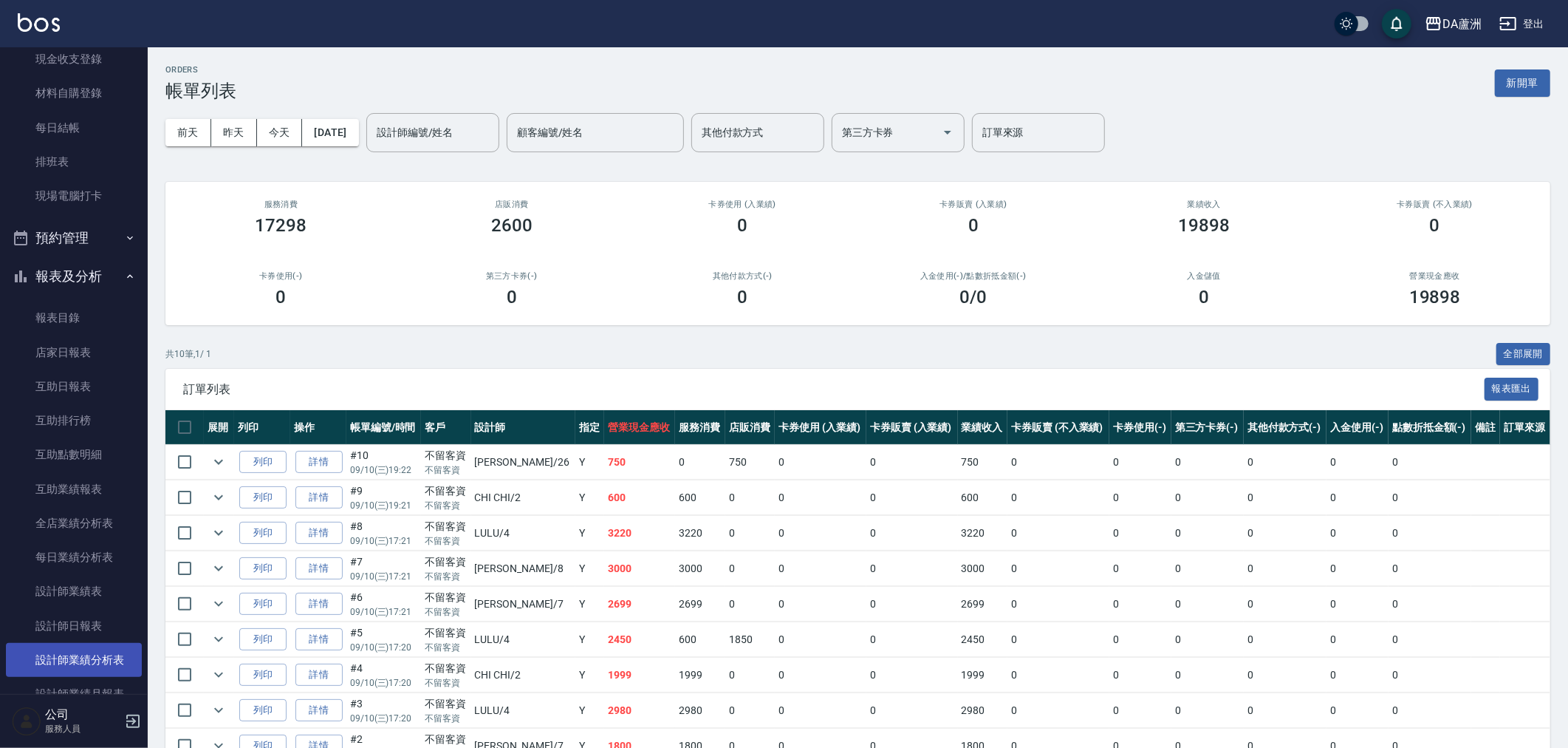
scroll to position [246, 0]
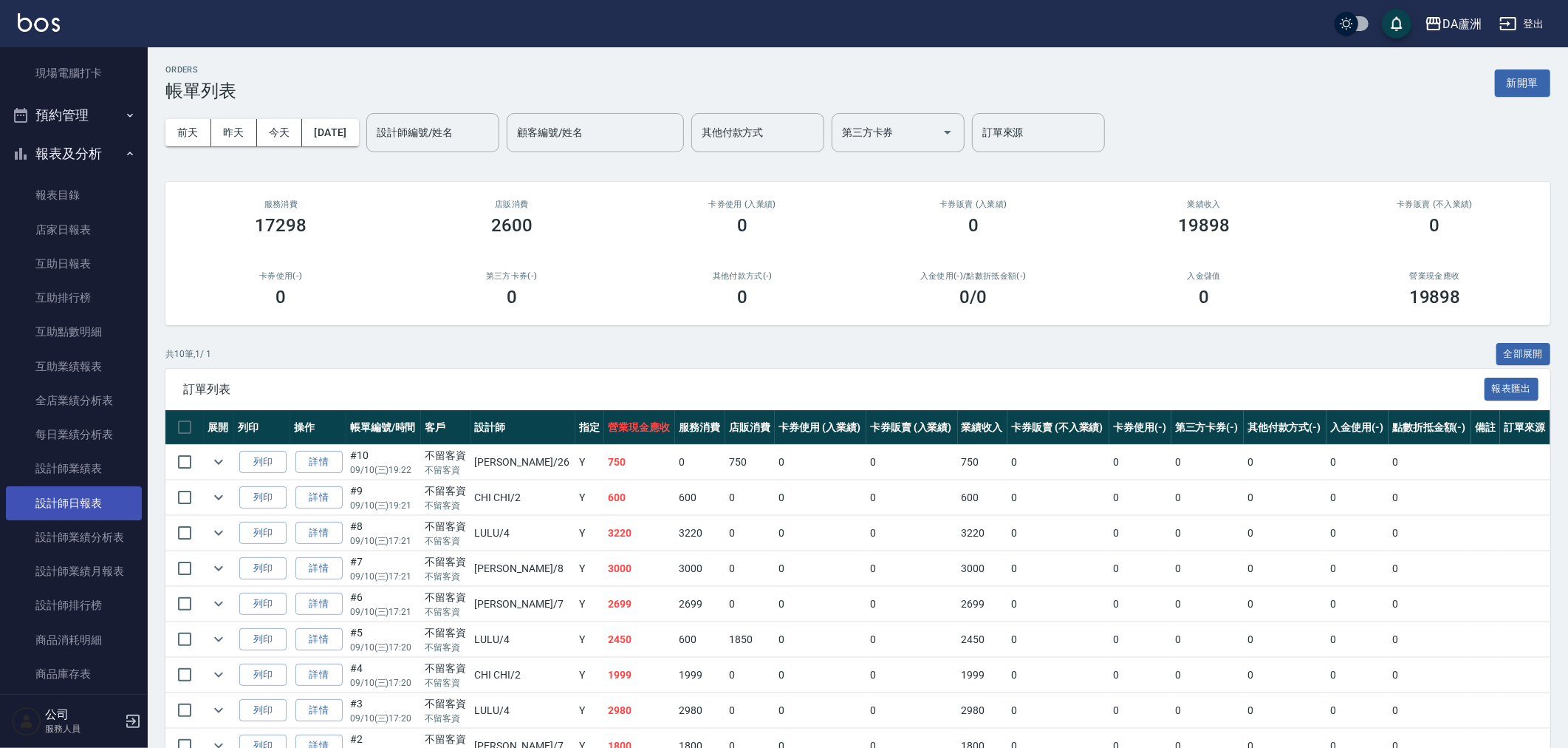
click at [63, 497] on link "設計師日報表" at bounding box center [73, 503] width 136 height 34
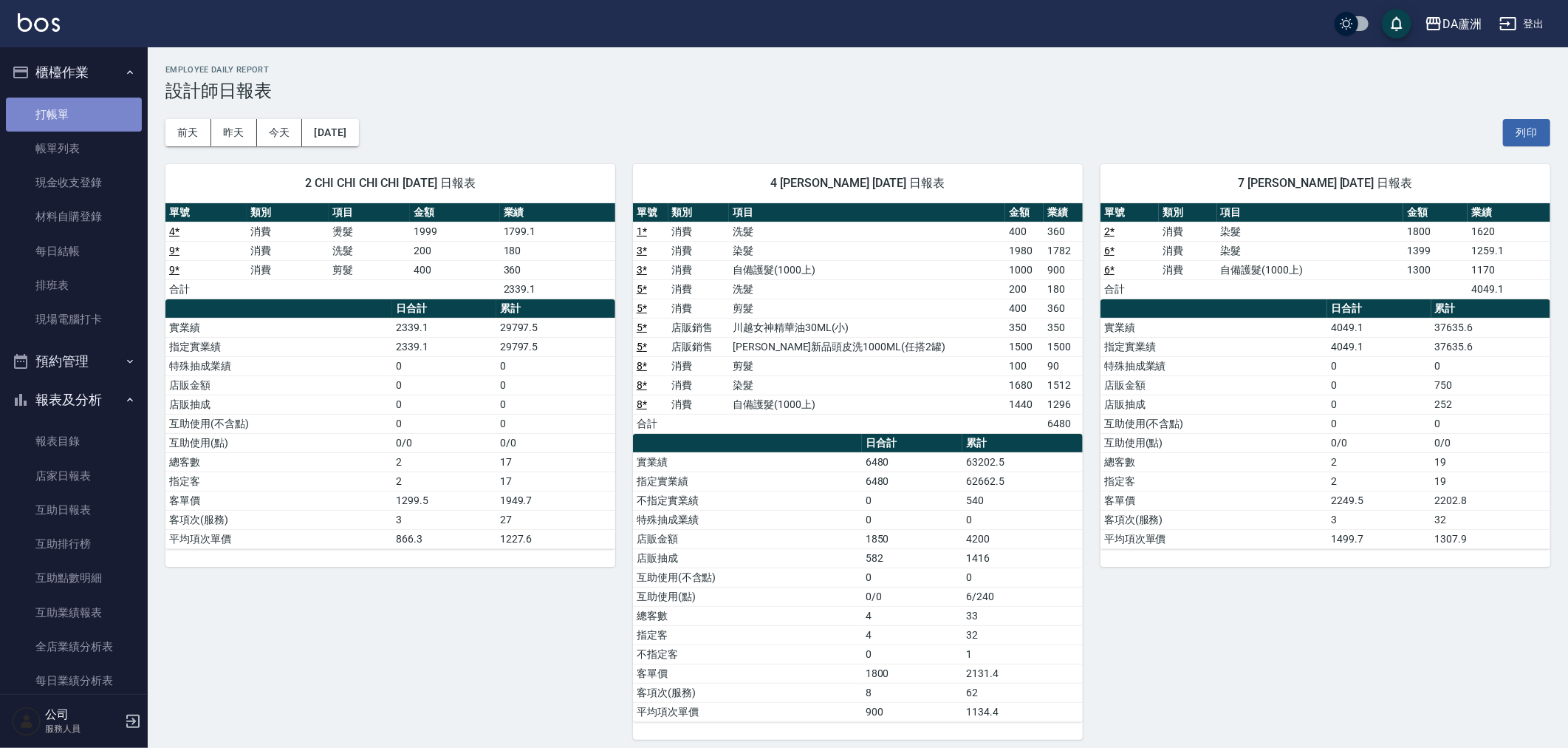
click at [76, 118] on link "打帳單" at bounding box center [73, 114] width 136 height 34
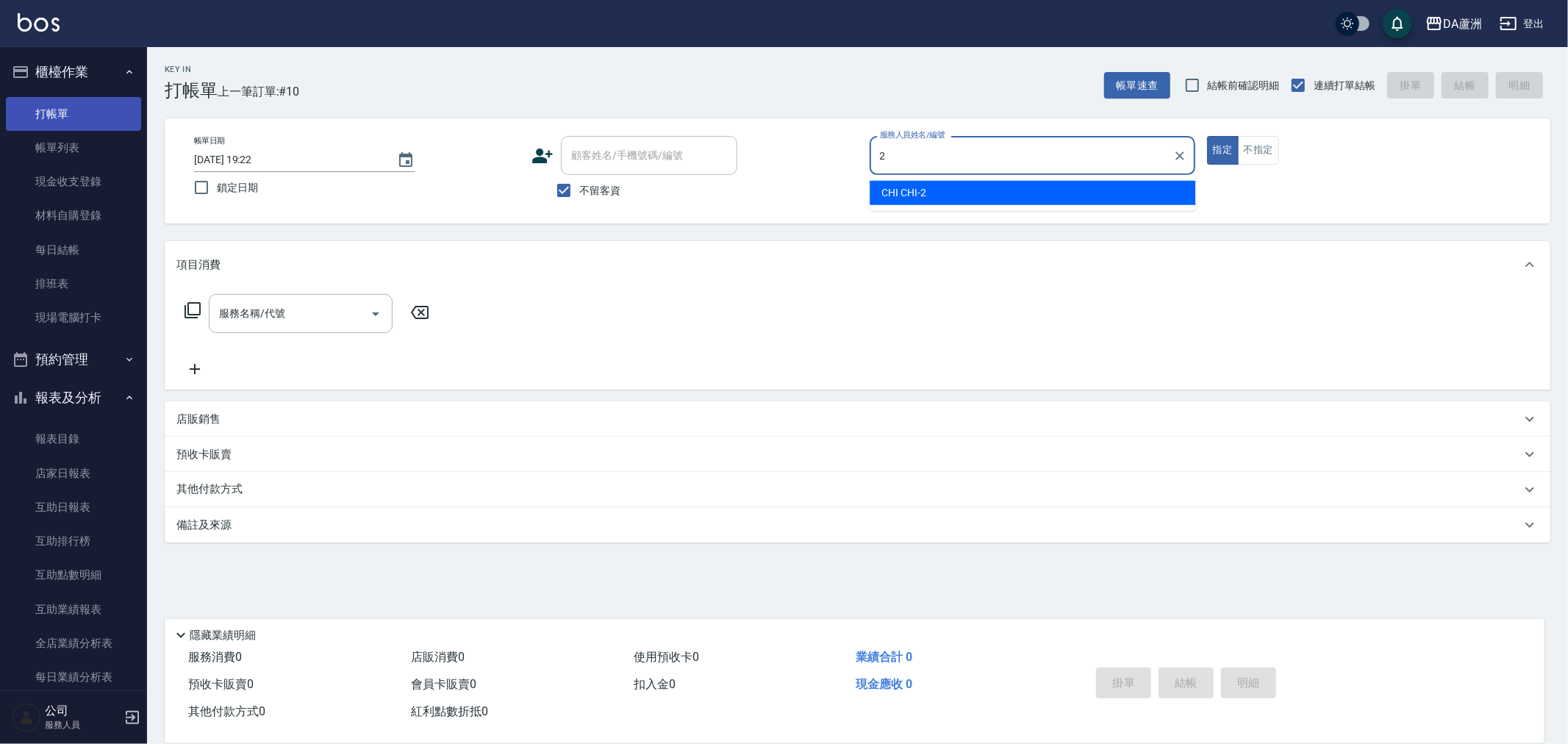
type input "CHI CHI-2"
type button "true"
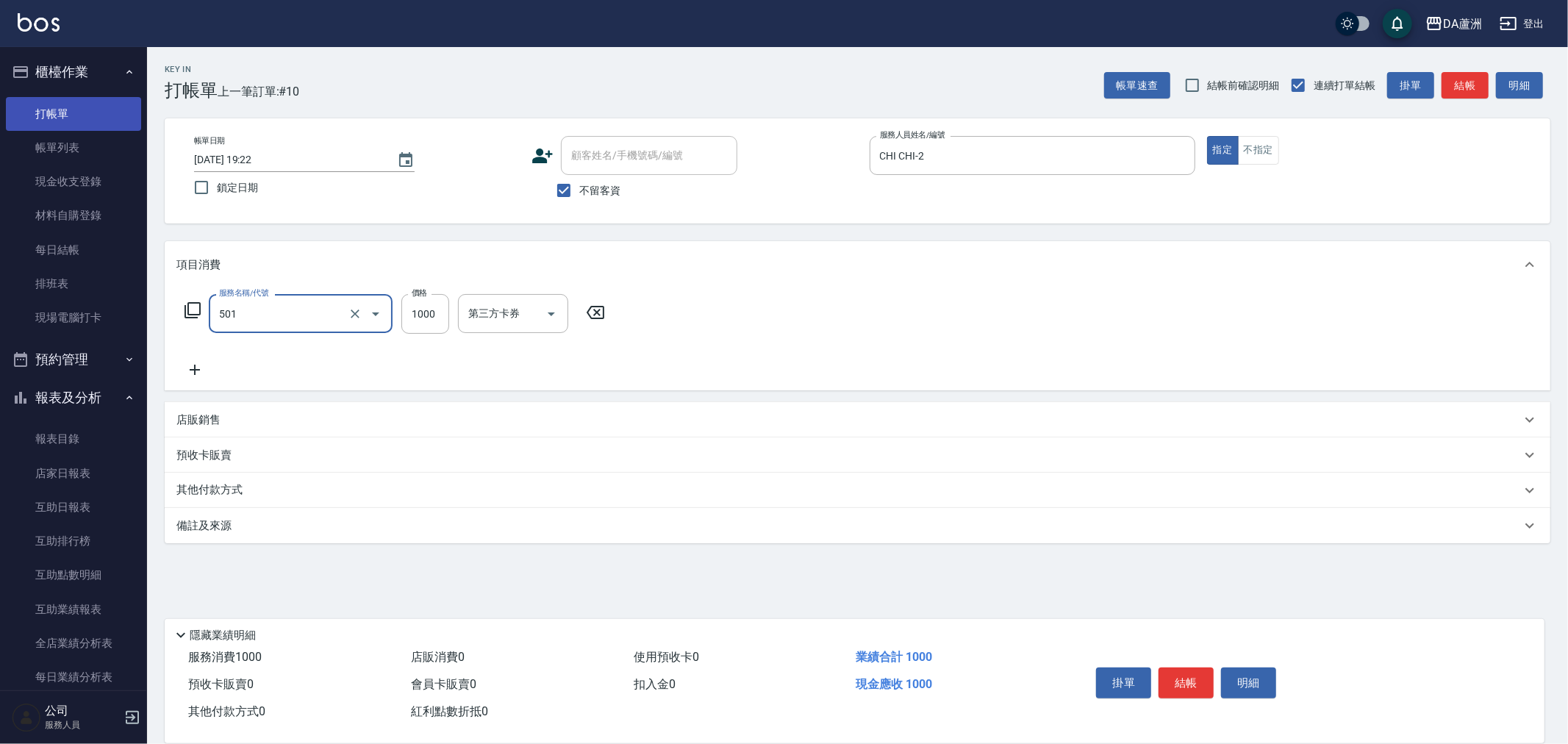
type input "染髮(501)"
type input "2999"
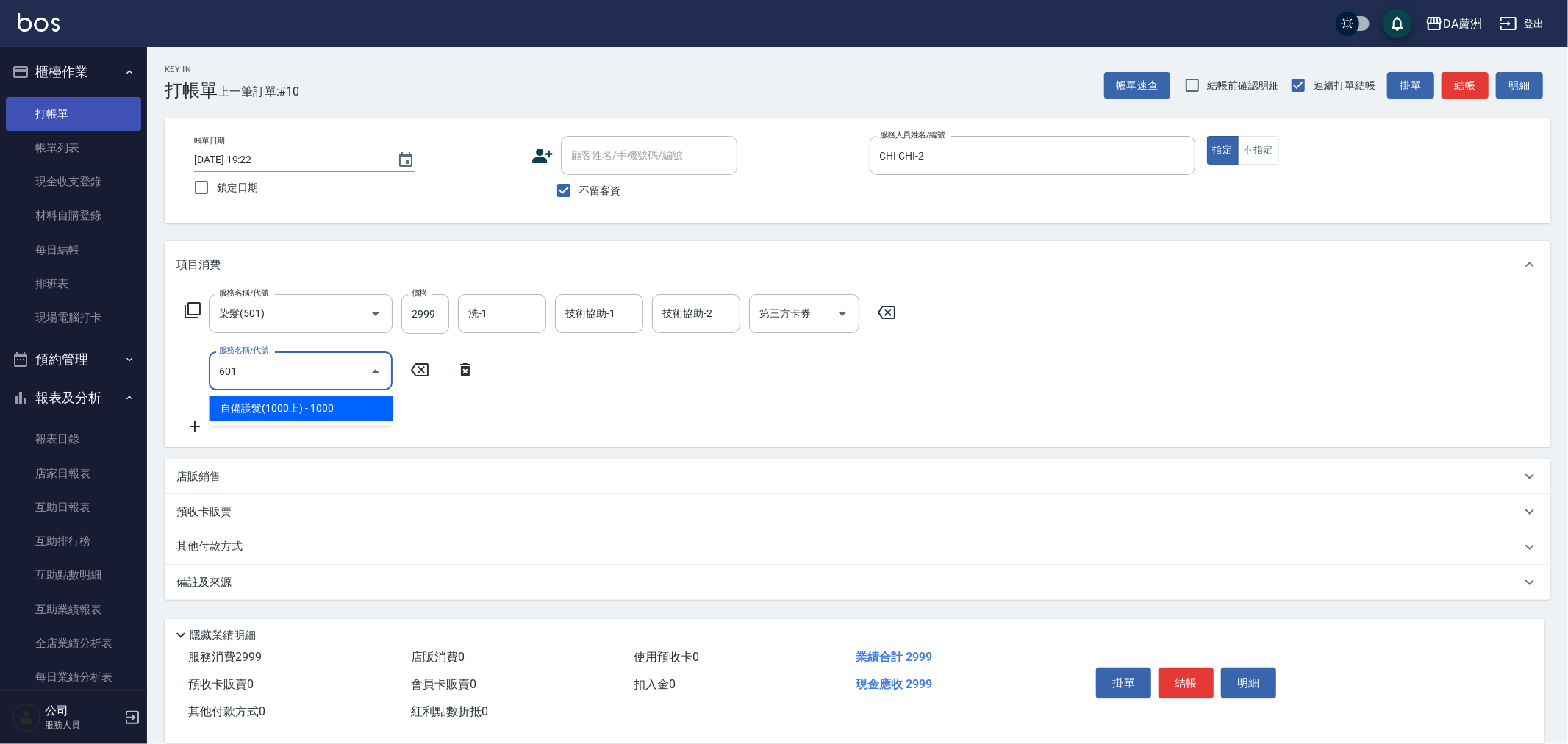
type input "自備護髮(1000上)(601)"
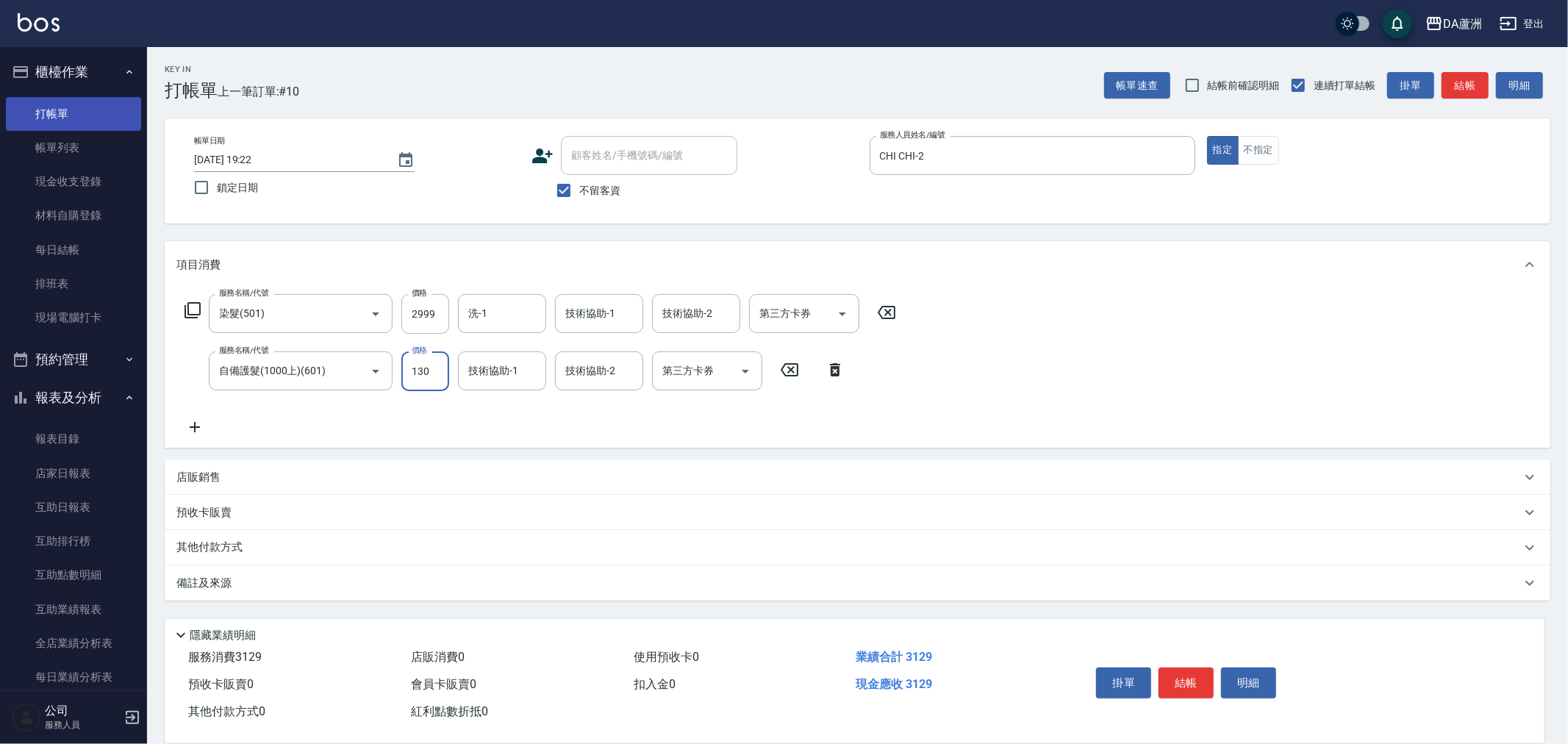
type input "1300"
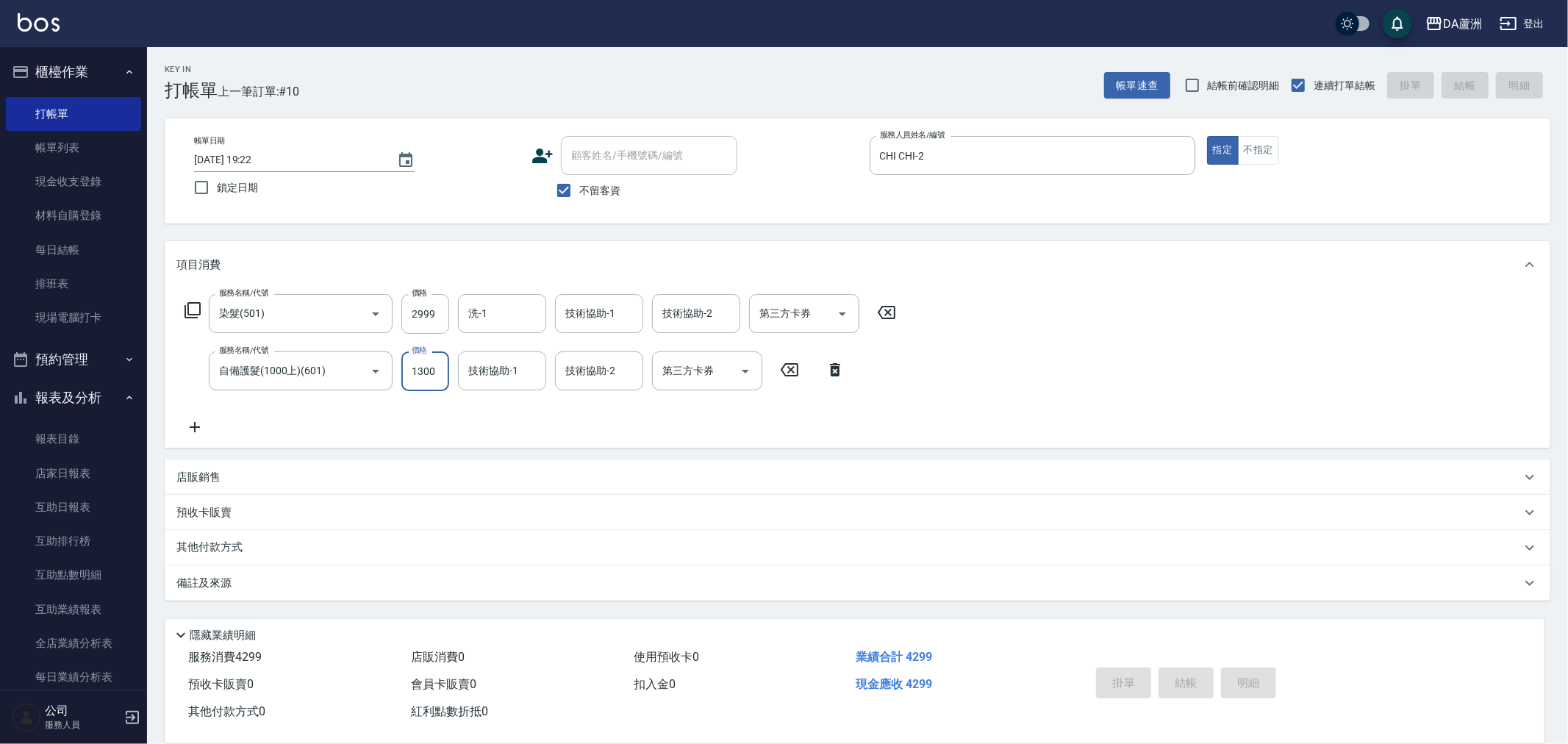
type input "[DATE] 19:37"
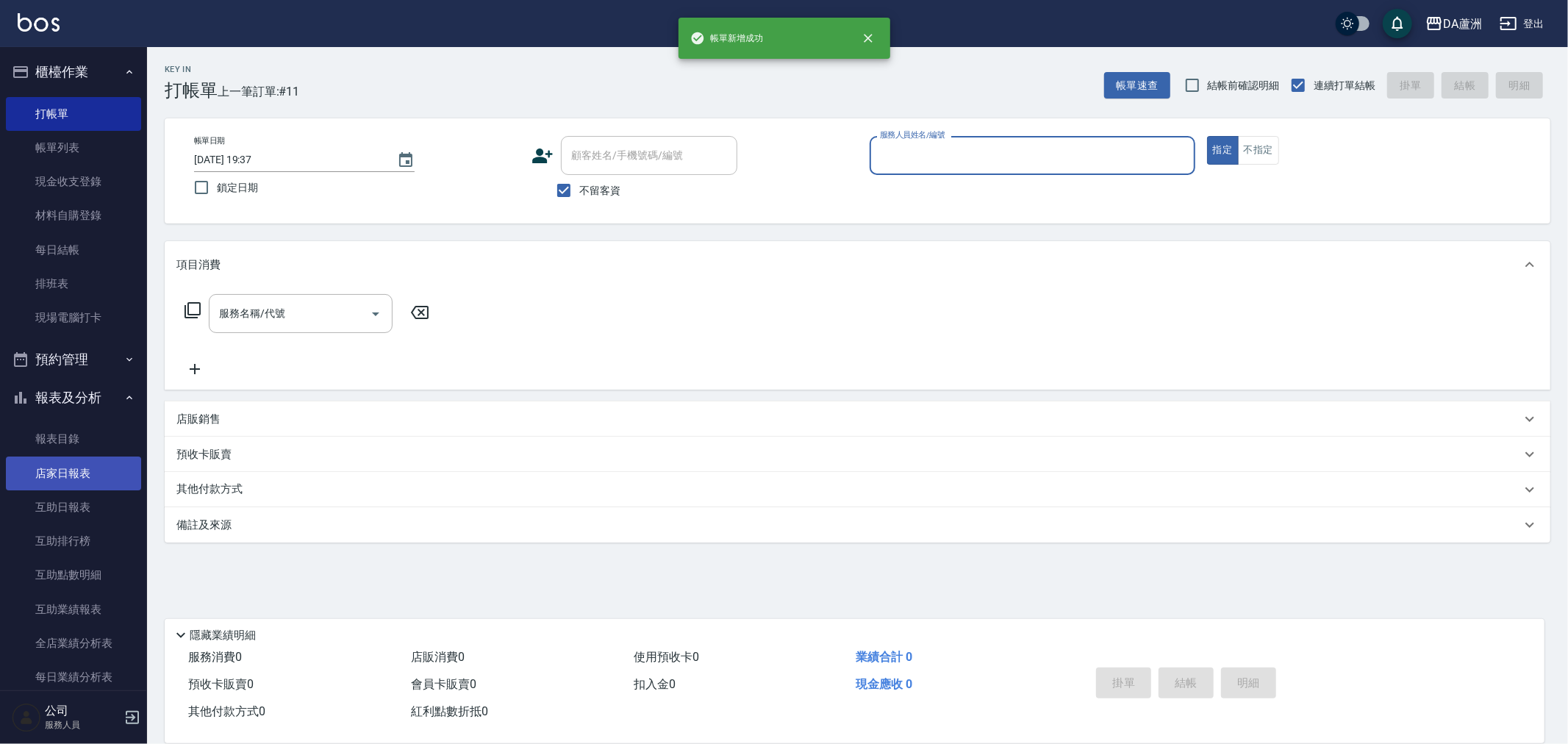
click at [104, 480] on link "店家日報表" at bounding box center [73, 473] width 135 height 34
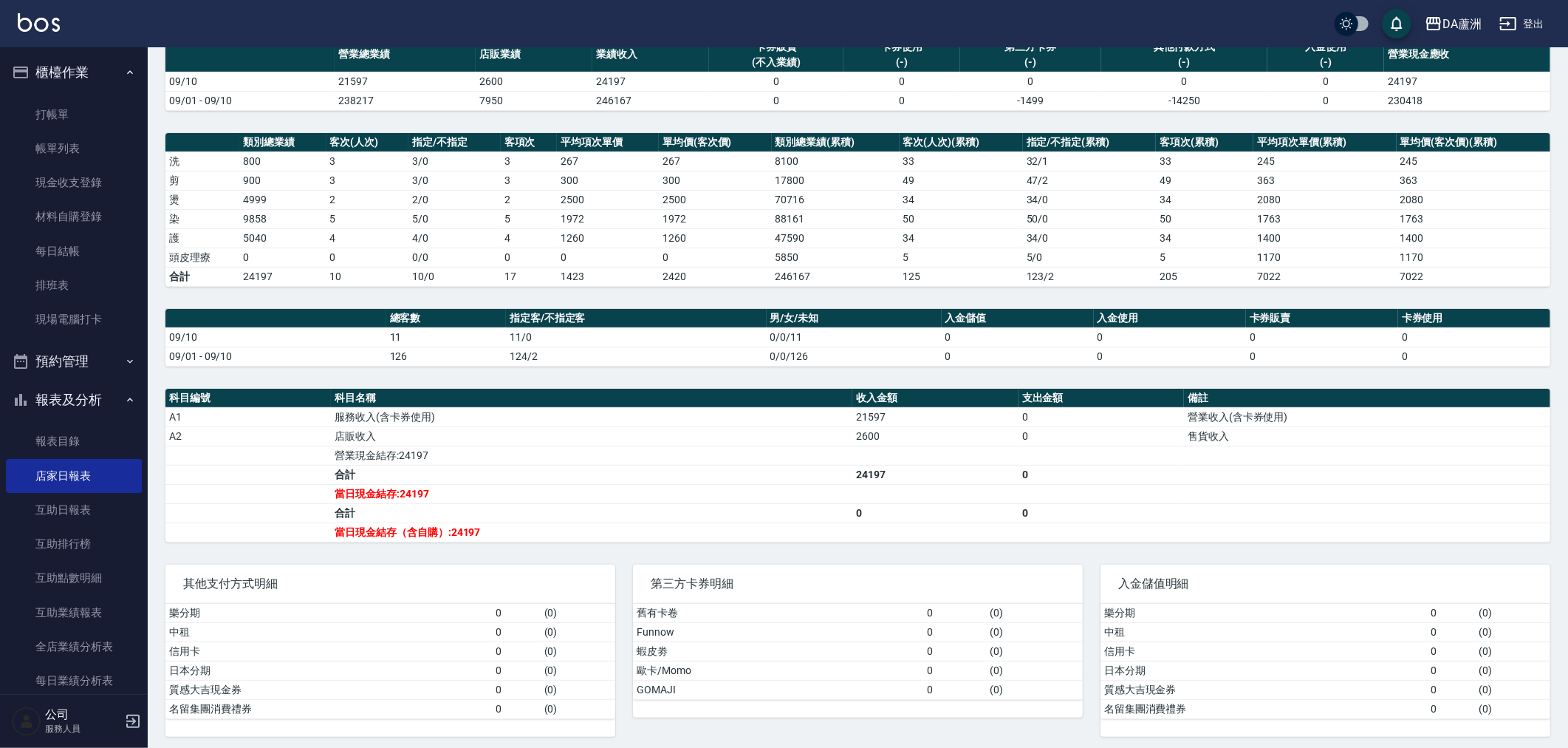
scroll to position [135, 0]
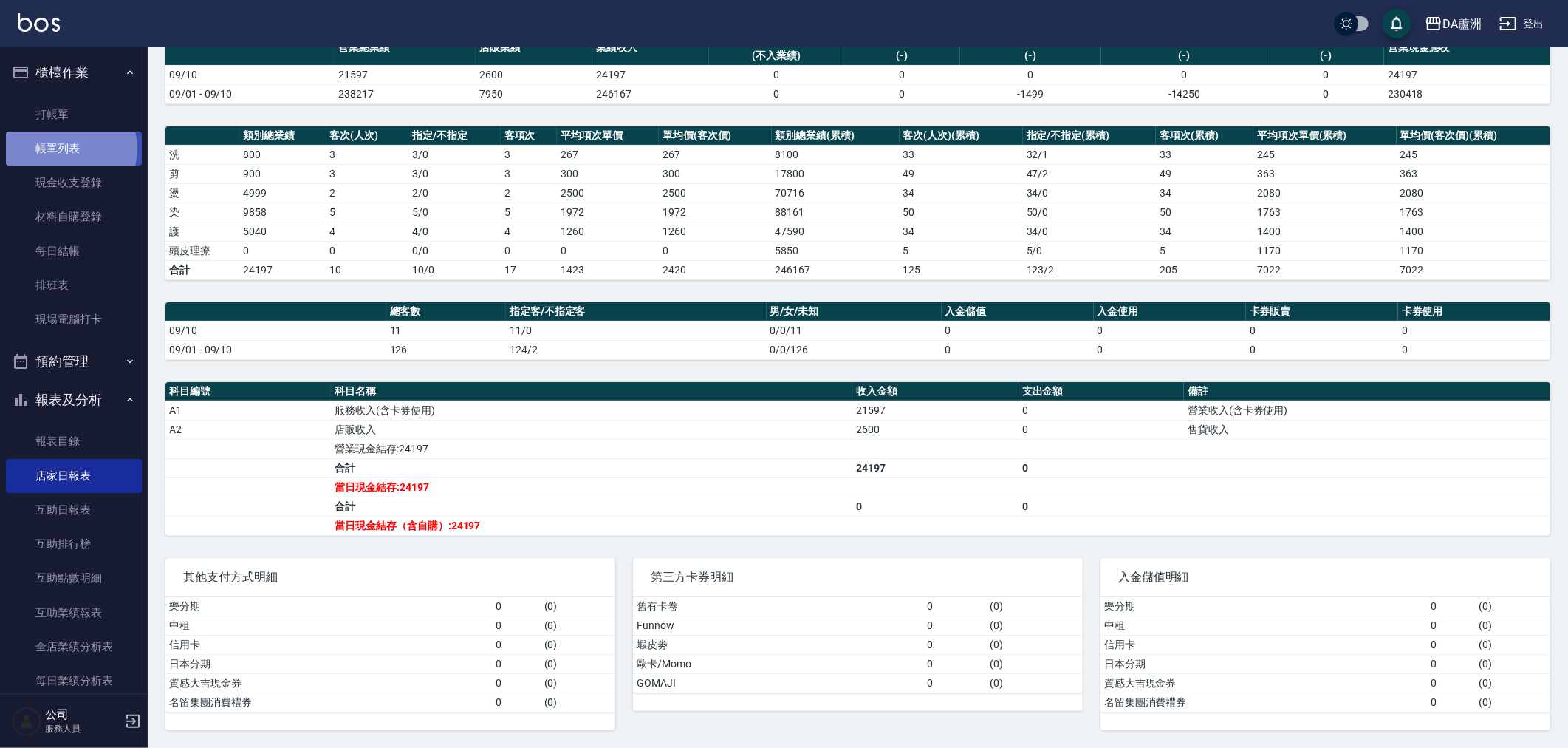
click at [70, 149] on link "帳單列表" at bounding box center [73, 148] width 136 height 34
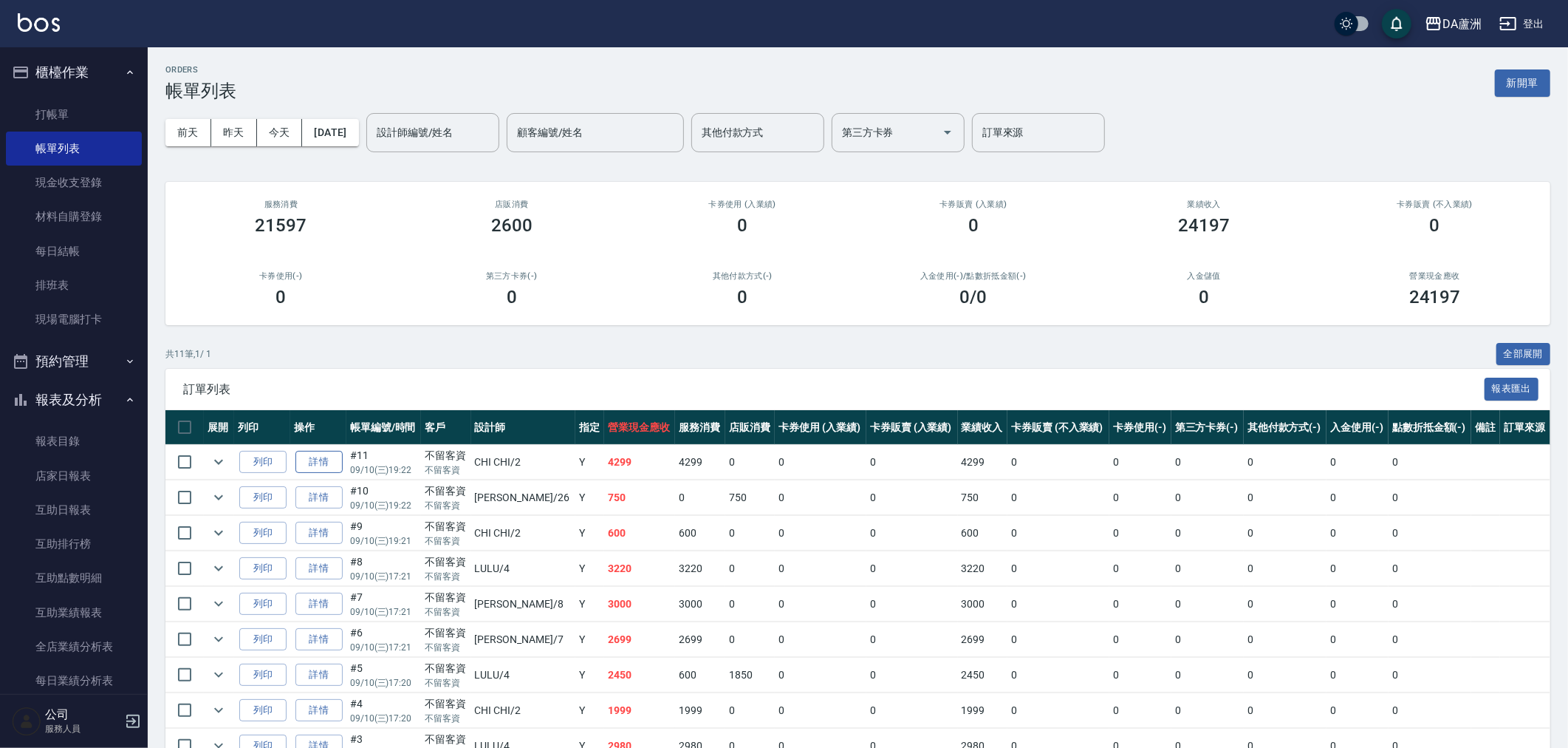
click at [319, 466] on link "詳情" at bounding box center [319, 462] width 48 height 23
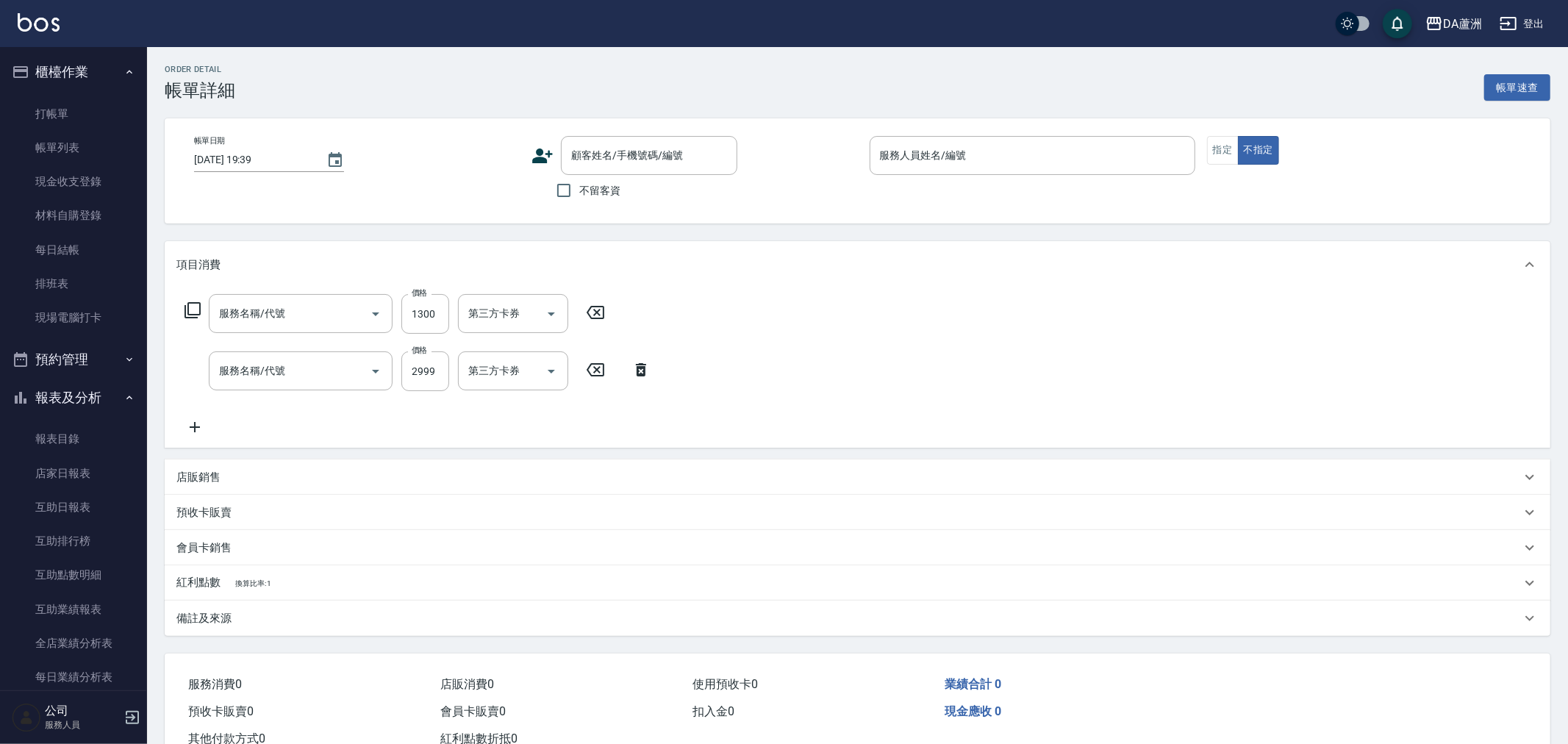
type input "[DATE] 19:22"
checkbox input "true"
type input "CHI CHI-2"
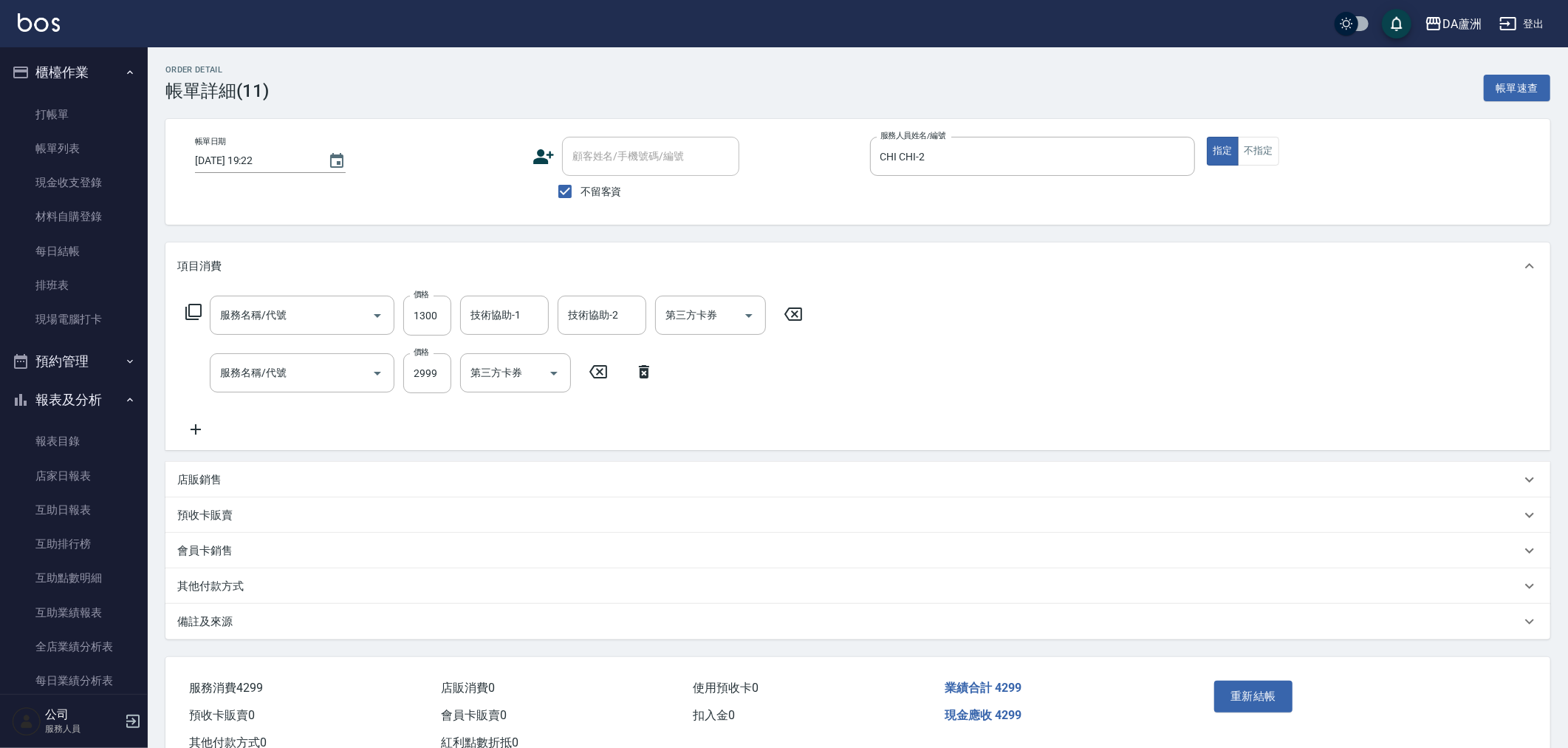
type input "自備護髮(1000上)(601)"
type input "染髮(501)"
click at [421, 379] on input "2999" at bounding box center [427, 373] width 48 height 40
type input "1999"
click at [1234, 689] on button "重新結帳" at bounding box center [1253, 696] width 78 height 31
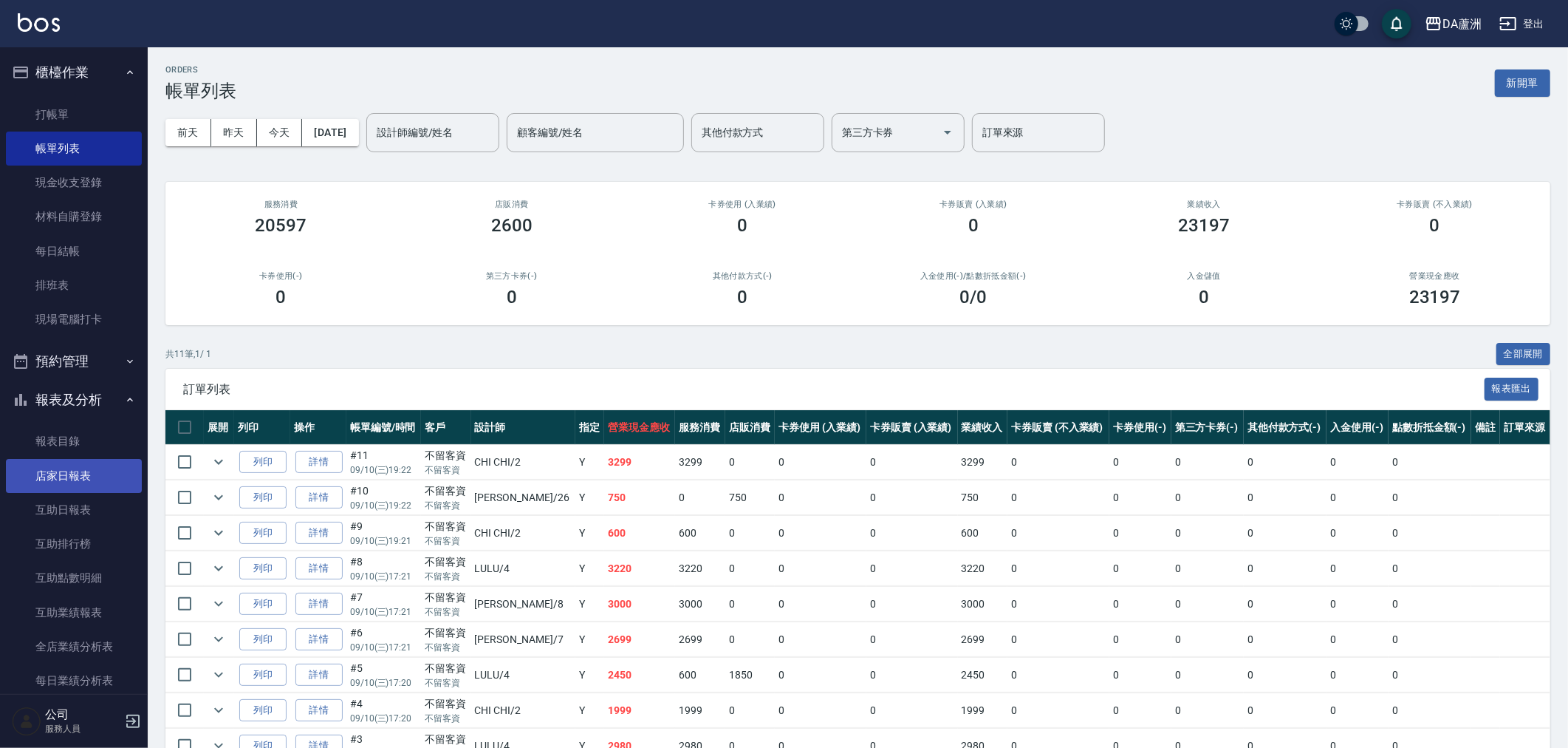
click at [54, 474] on link "店家日報表" at bounding box center [73, 476] width 136 height 34
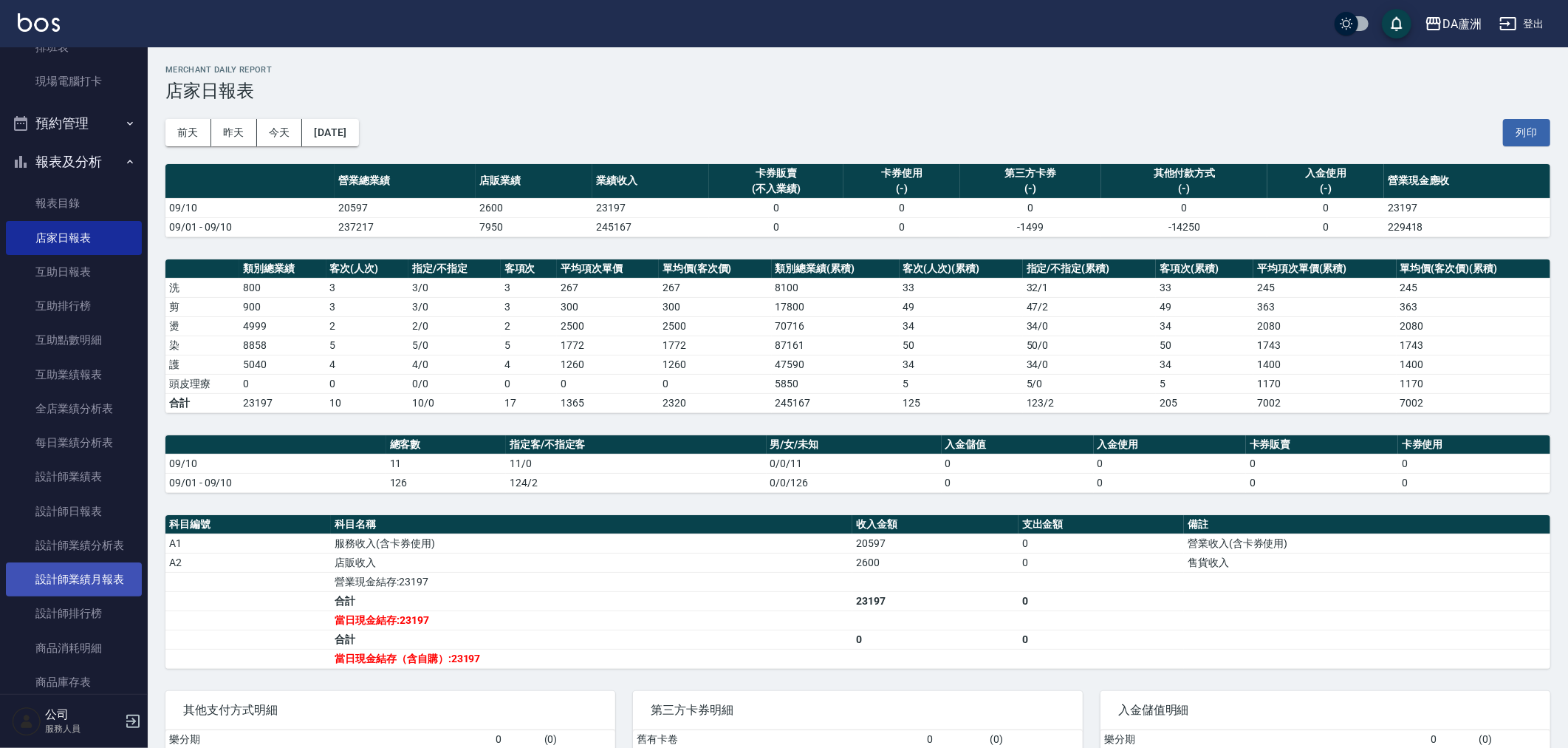
scroll to position [246, 0]
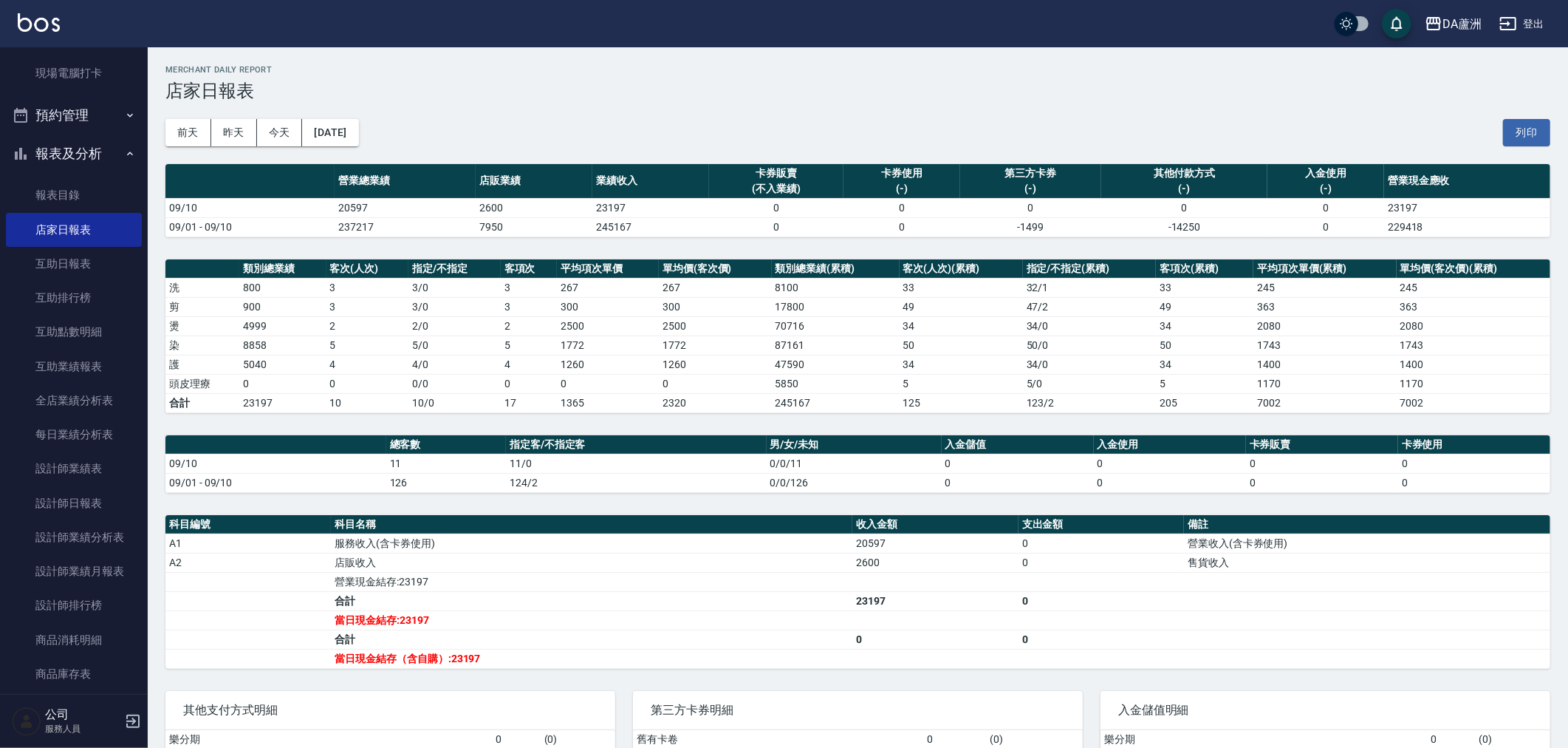
drag, startPoint x: 96, startPoint y: 495, endPoint x: 699, endPoint y: 706, distance: 638.9
click at [97, 495] on link "設計師日報表" at bounding box center [73, 503] width 136 height 34
